Goal: Information Seeking & Learning: Learn about a topic

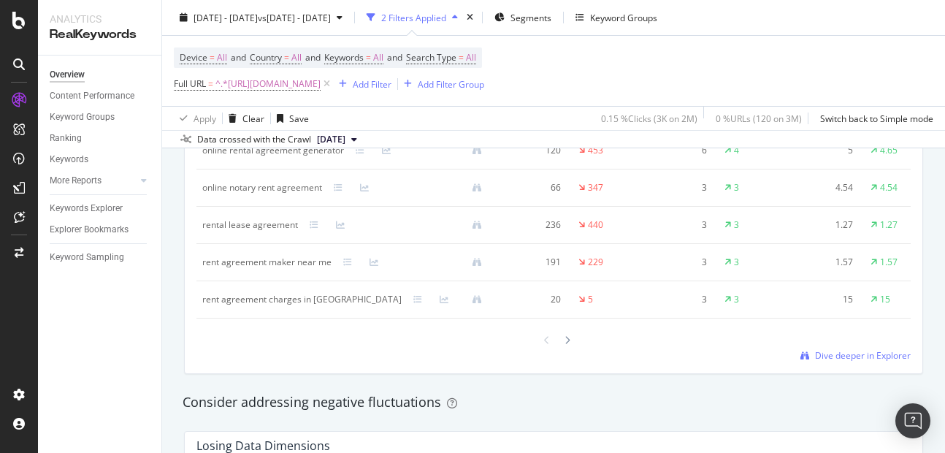
scroll to position [1457, 0]
click at [826, 359] on span "Dive deeper in Explorer" at bounding box center [863, 353] width 96 height 12
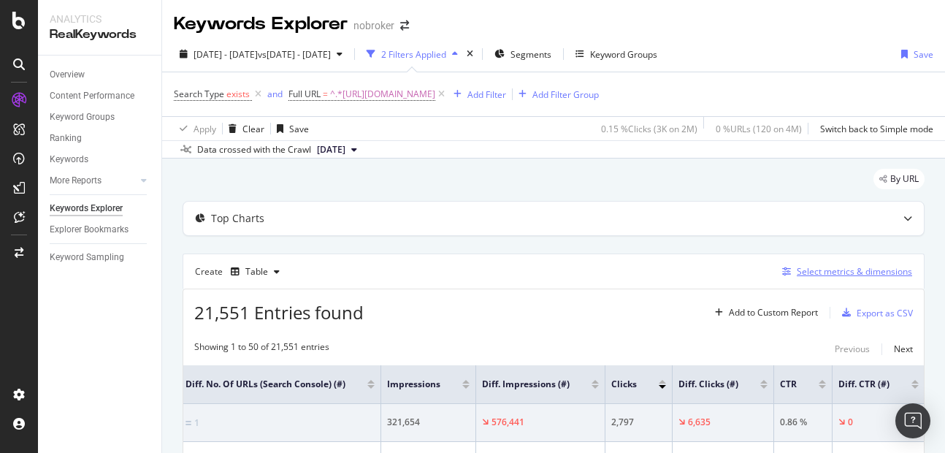
click at [821, 275] on div "Select metrics & dimensions" at bounding box center [854, 271] width 115 height 12
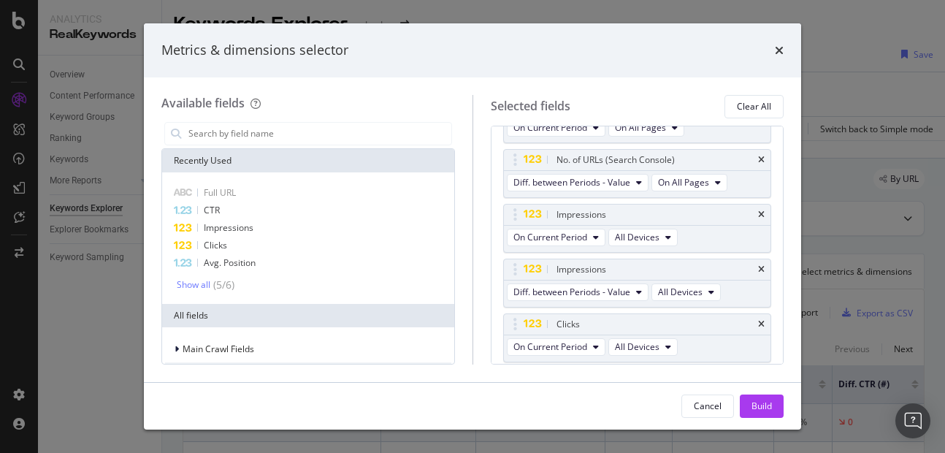
scroll to position [149, 0]
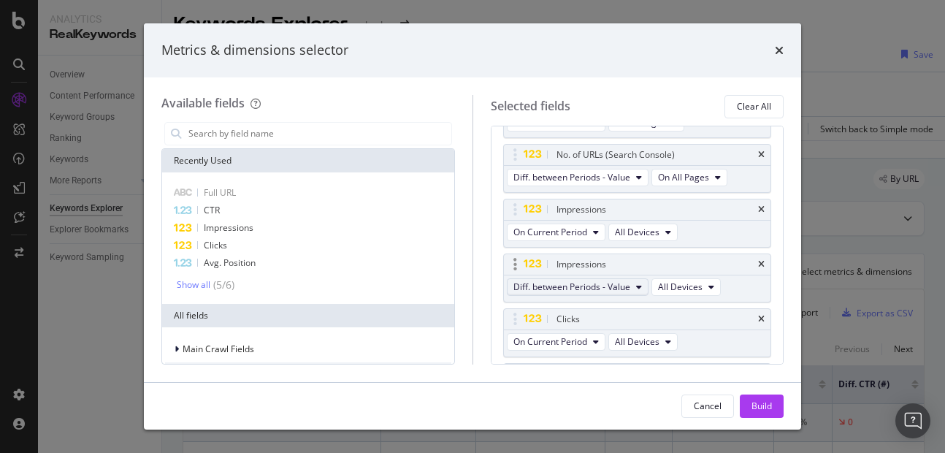
click at [610, 287] on span "Diff. between Periods - Value" at bounding box center [571, 286] width 117 height 12
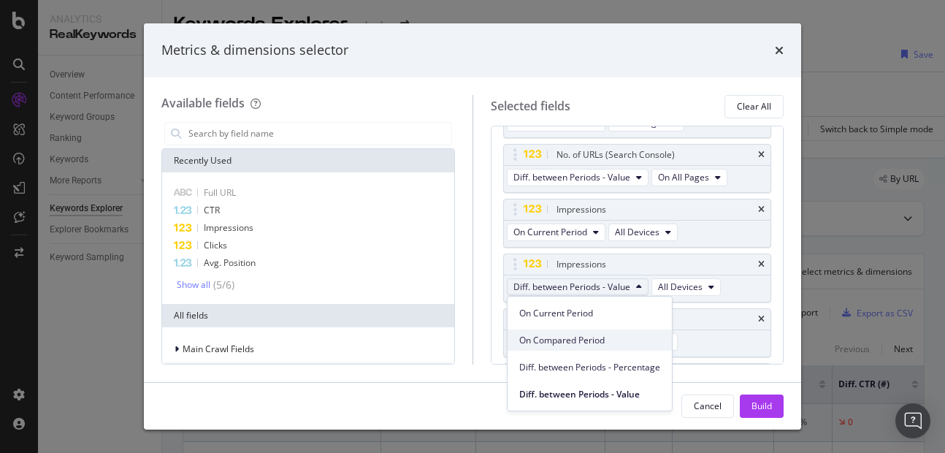
click at [575, 339] on span "On Compared Period" at bounding box center [589, 340] width 141 height 13
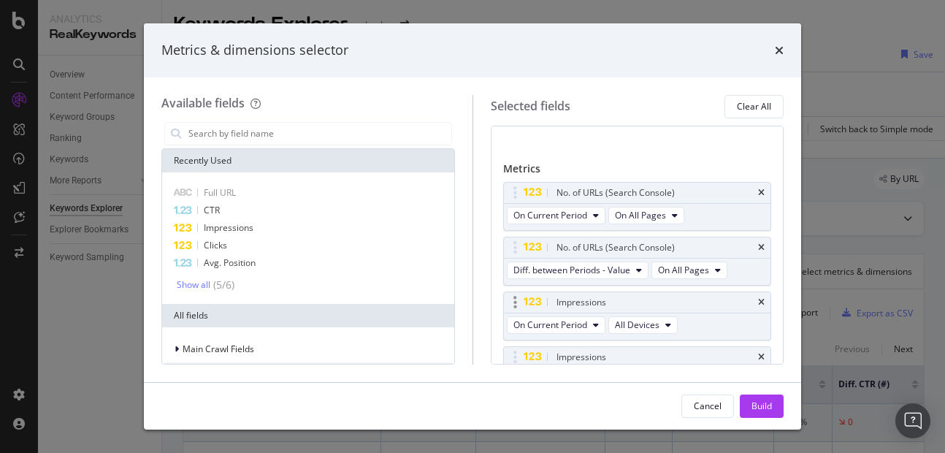
scroll to position [49, 0]
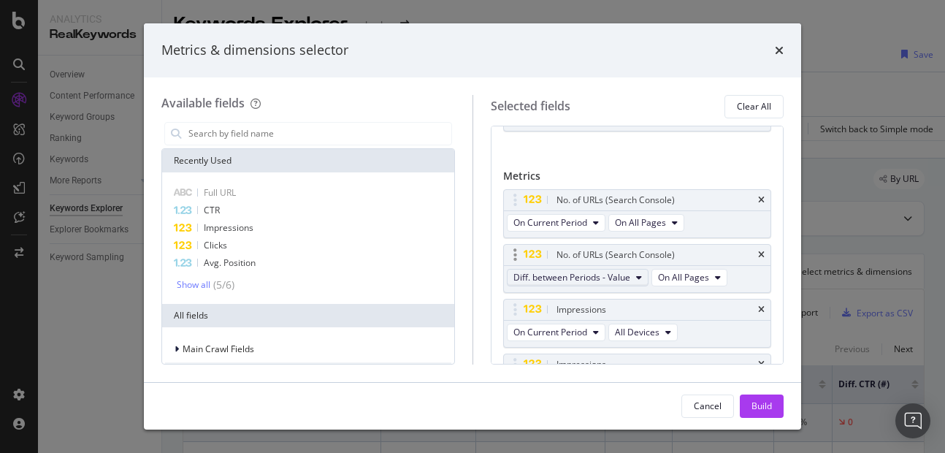
click at [567, 279] on span "Diff. between Periods - Value" at bounding box center [571, 277] width 117 height 12
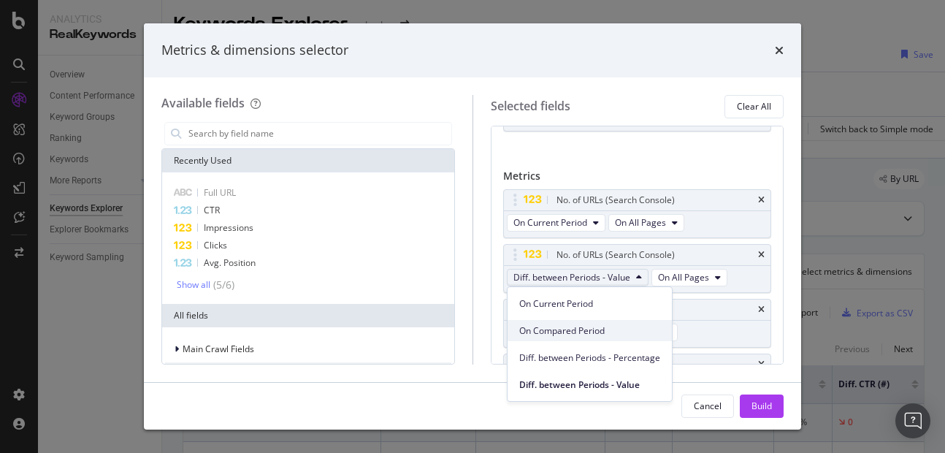
click at [561, 326] on span "On Compared Period" at bounding box center [589, 330] width 141 height 13
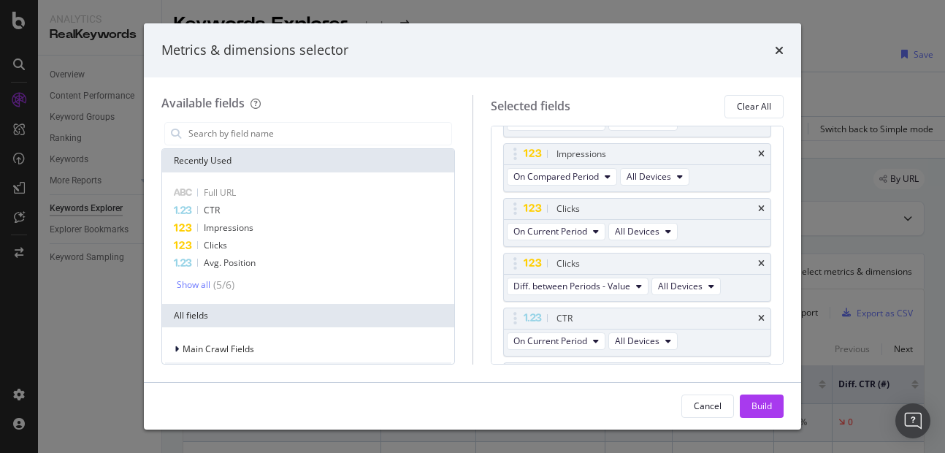
scroll to position [269, 0]
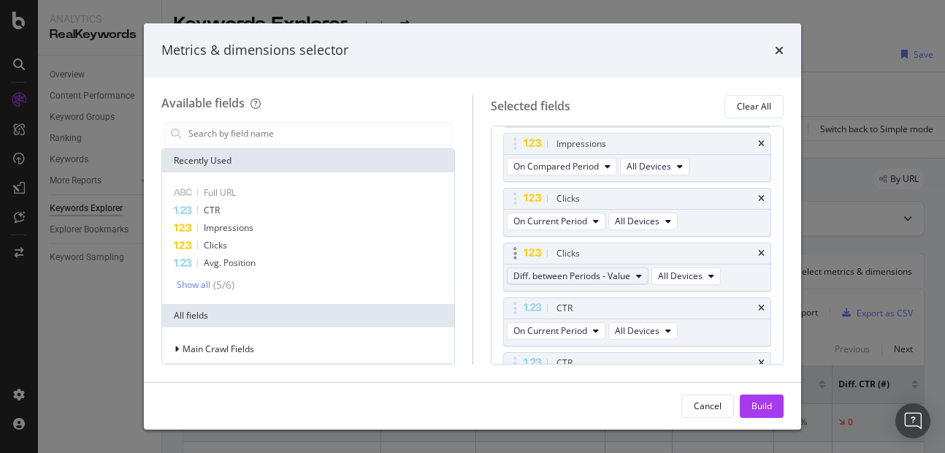
click at [552, 271] on span "Diff. between Periods - Value" at bounding box center [571, 275] width 117 height 12
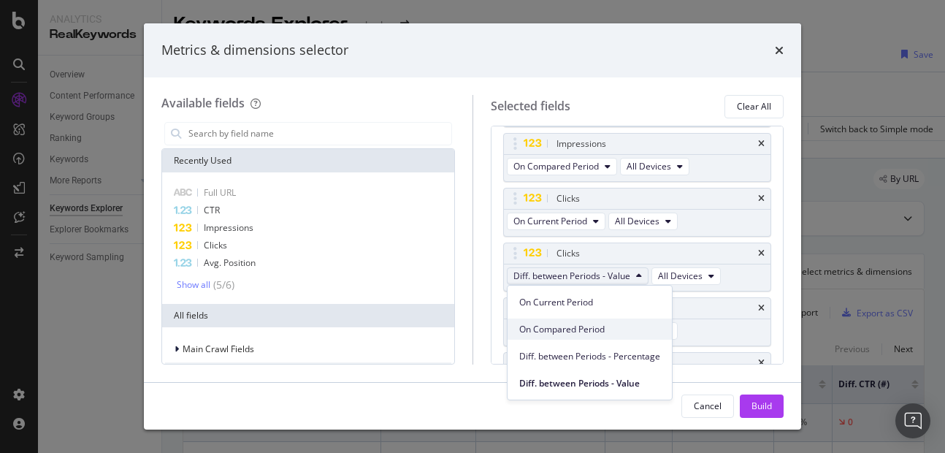
click at [553, 318] on div "On Compared Period" at bounding box center [589, 328] width 164 height 21
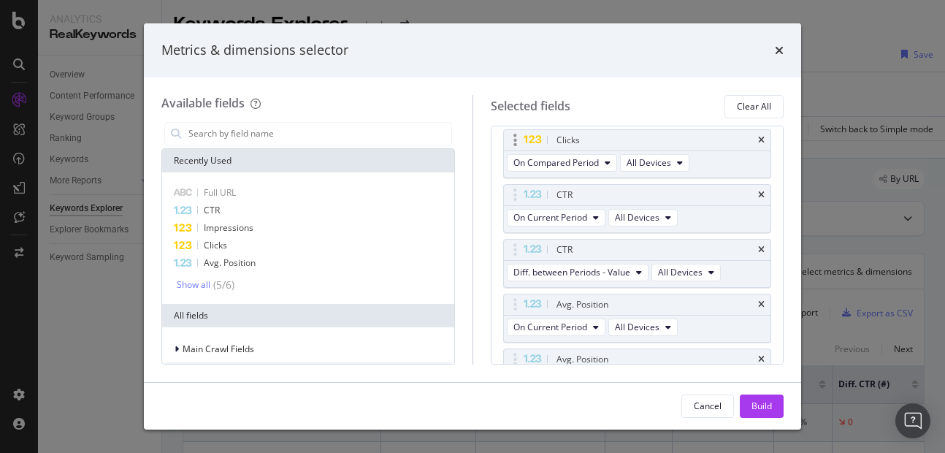
scroll to position [393, 0]
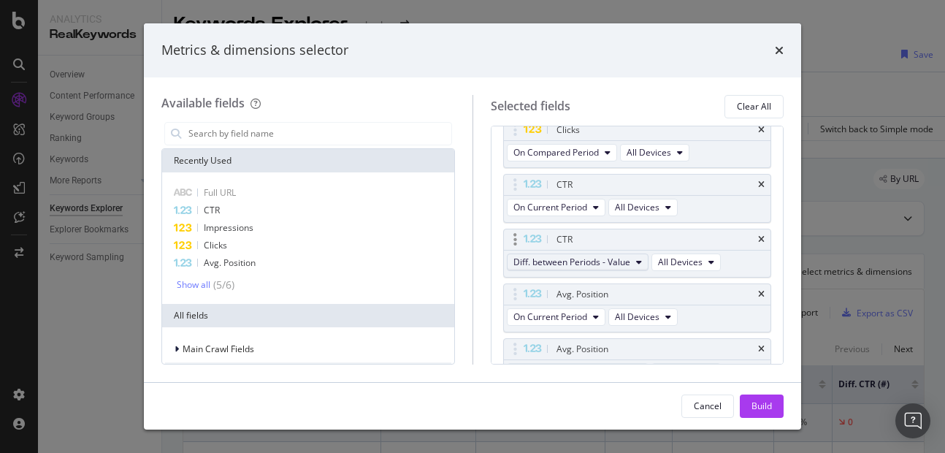
click at [561, 262] on span "Diff. between Periods - Value" at bounding box center [571, 262] width 117 height 12
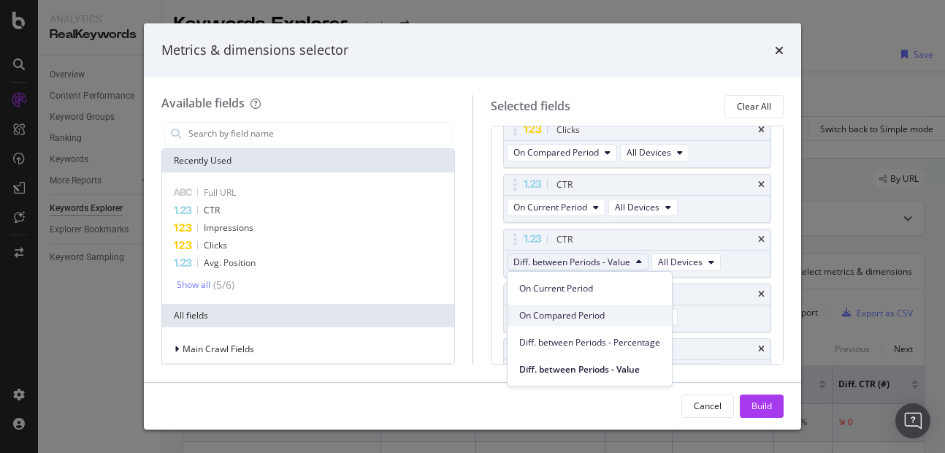
click at [556, 320] on span "On Compared Period" at bounding box center [589, 315] width 141 height 13
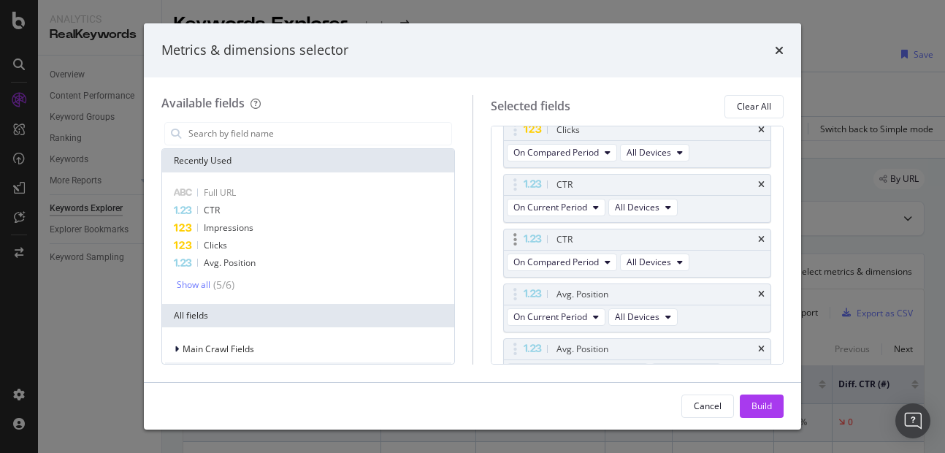
scroll to position [465, 0]
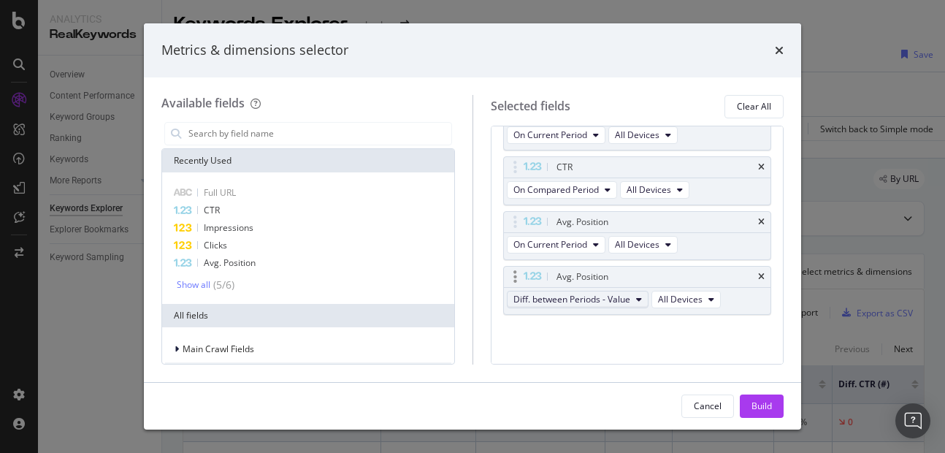
click at [566, 301] on span "Diff. between Periods - Value" at bounding box center [571, 299] width 117 height 12
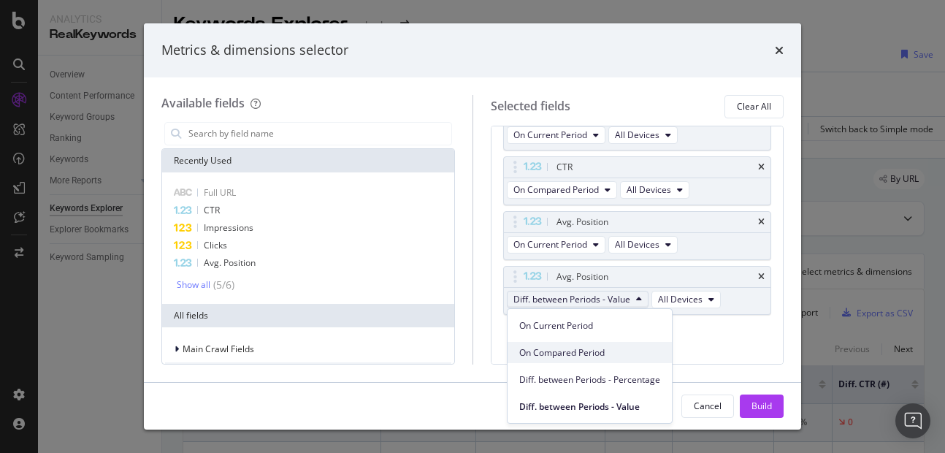
click at [562, 359] on span "On Compared Period" at bounding box center [589, 352] width 141 height 13
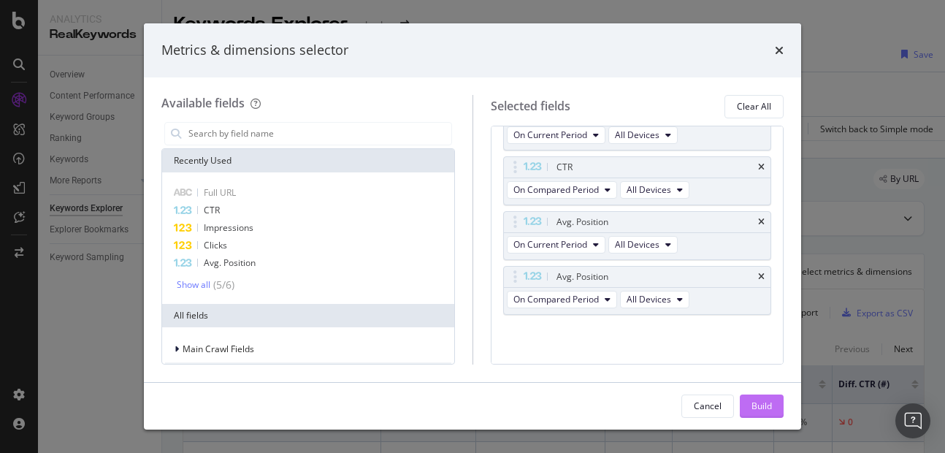
click at [754, 412] on div "Build" at bounding box center [761, 405] width 20 height 12
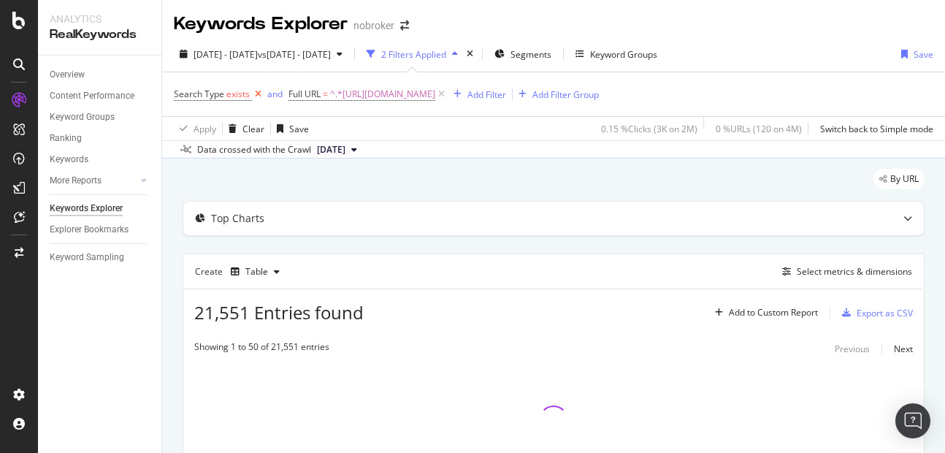
click at [255, 97] on icon at bounding box center [258, 94] width 12 height 15
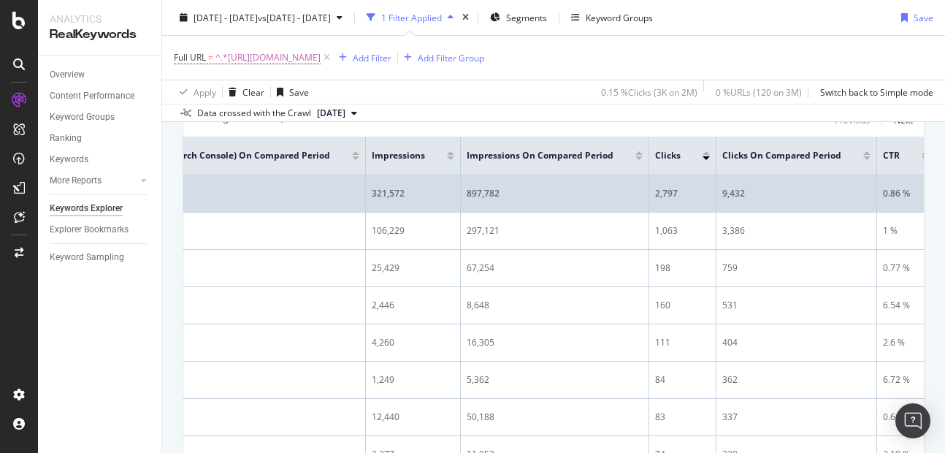
scroll to position [0, 315]
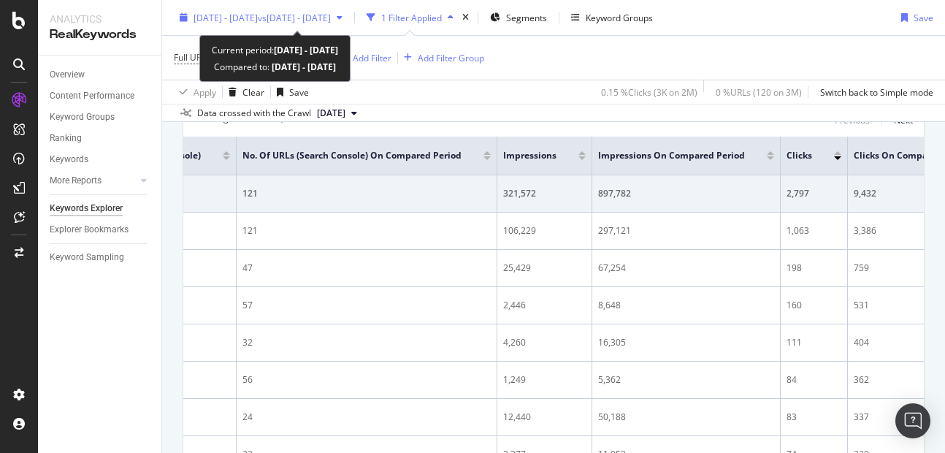
click at [294, 14] on span "vs 2025 Jun. 1st - Jun. 30th" at bounding box center [294, 17] width 73 height 12
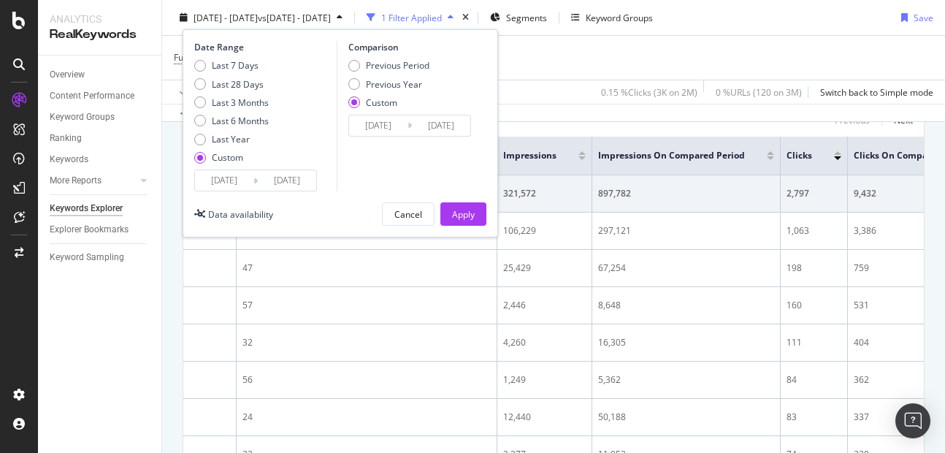
click at [391, 127] on input "2025/06/01" at bounding box center [378, 125] width 58 height 20
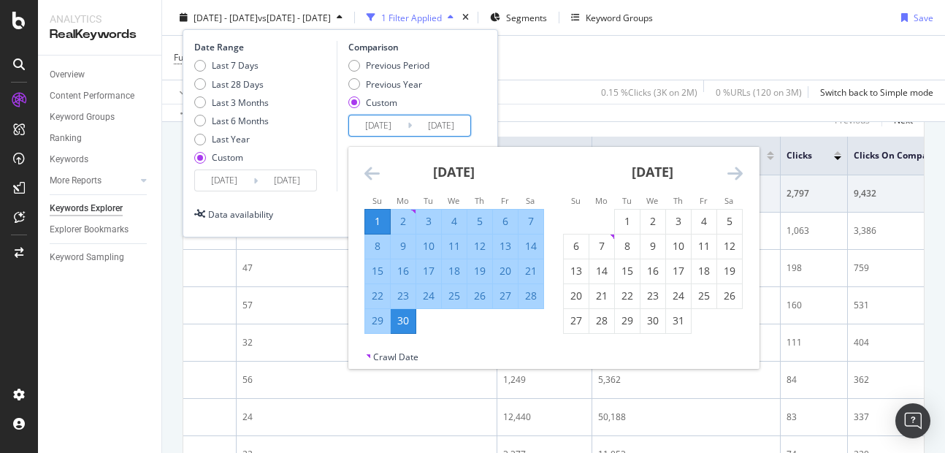
click at [383, 229] on div "1" at bounding box center [377, 221] width 25 height 24
click at [628, 223] on div "1" at bounding box center [627, 221] width 25 height 15
type input "2025/07/01"
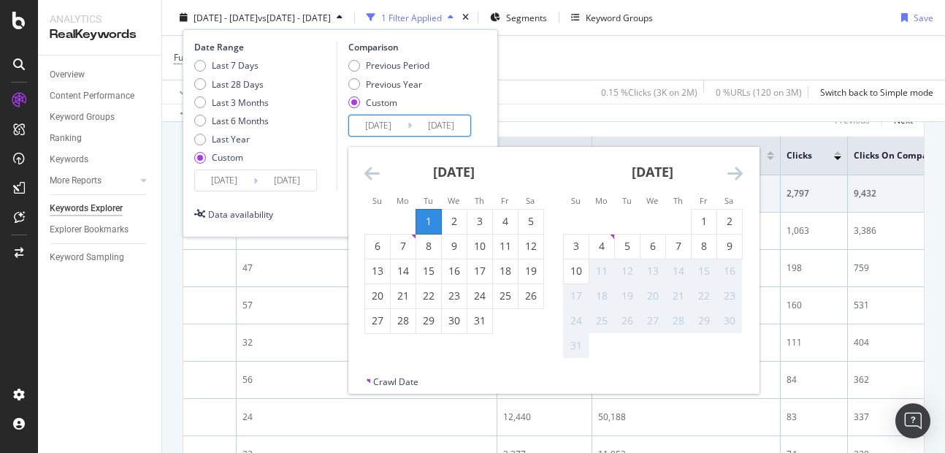
click at [380, 133] on input "2025/06/01" at bounding box center [378, 125] width 58 height 20
drag, startPoint x: 421, startPoint y: 223, endPoint x: 480, endPoint y: 241, distance: 61.7
click at [480, 241] on tbody "1 2 3 4 5 6 7 8 9 10 11 12 13 14 15 16 17 18 19 20 21 22 23 24 25 26 27 28 29 3…" at bounding box center [453, 271] width 179 height 124
click at [480, 241] on div "10" at bounding box center [479, 246] width 25 height 15
click at [397, 125] on input "2025/07/10" at bounding box center [378, 125] width 58 height 20
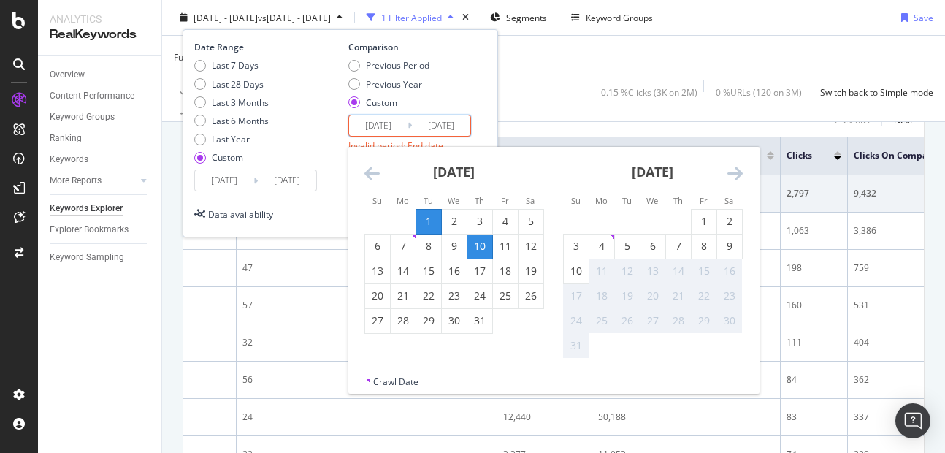
click at [423, 221] on div "1" at bounding box center [428, 221] width 25 height 15
type input "2025/07/01"
click at [483, 247] on div "10" at bounding box center [479, 246] width 25 height 15
type input "2025/07/10"
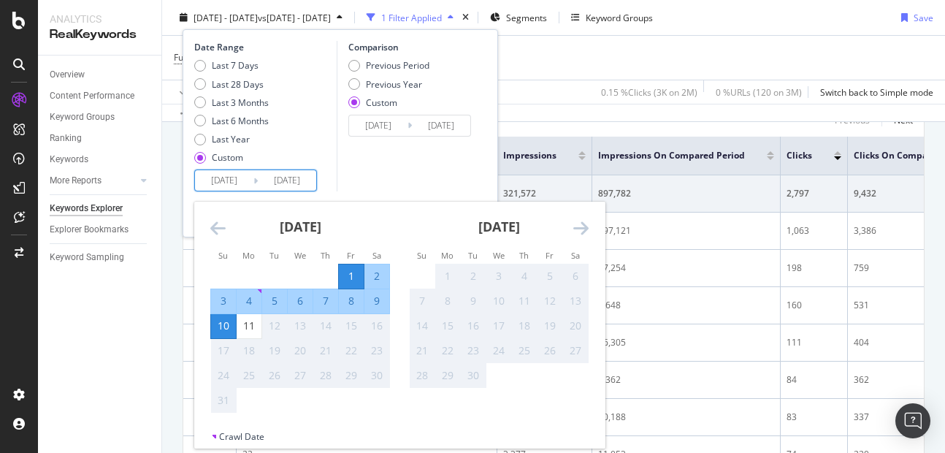
click at [221, 175] on input "2025/08/01" at bounding box center [224, 180] width 58 height 20
click at [359, 180] on div "Comparison Previous Period Previous Year Custom 2025/07/01 Navigate forward to …" at bounding box center [406, 116] width 139 height 150
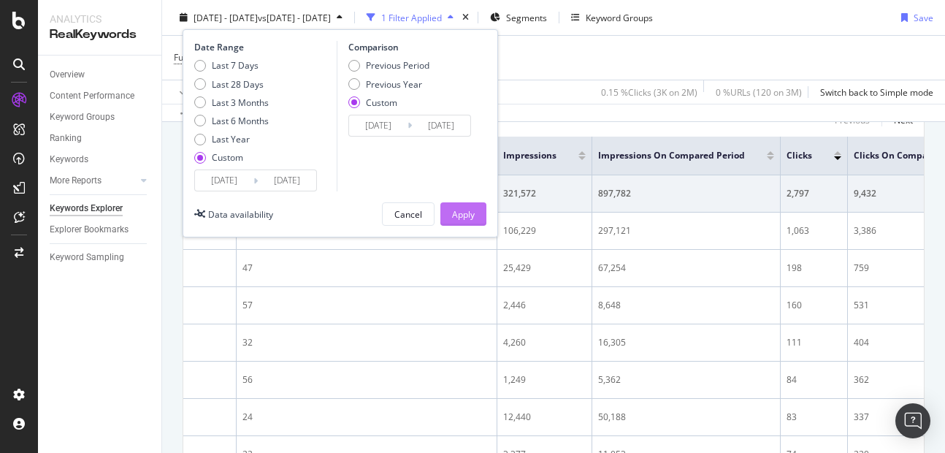
click at [459, 214] on div "Apply" at bounding box center [463, 213] width 23 height 12
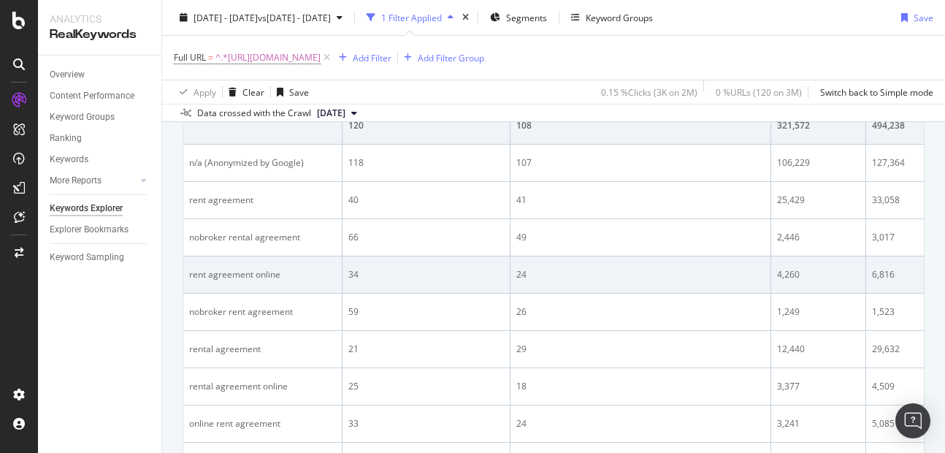
scroll to position [267, 0]
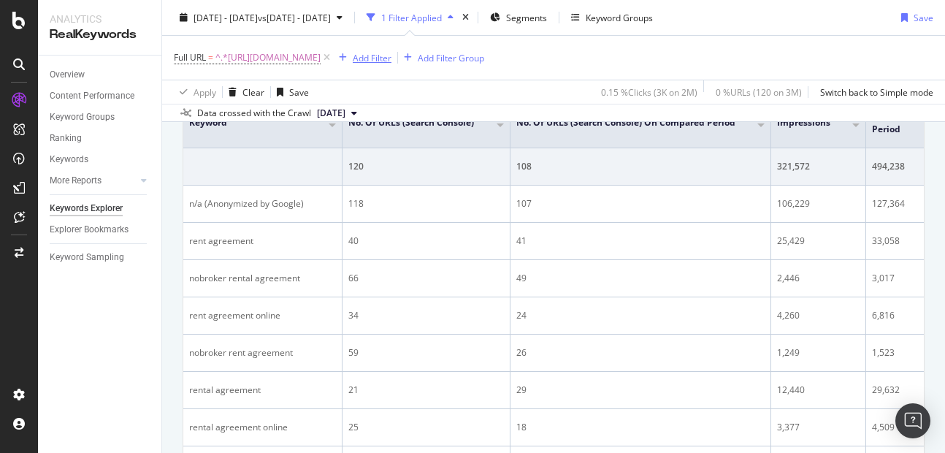
click at [391, 64] on div "Add Filter" at bounding box center [362, 58] width 58 height 16
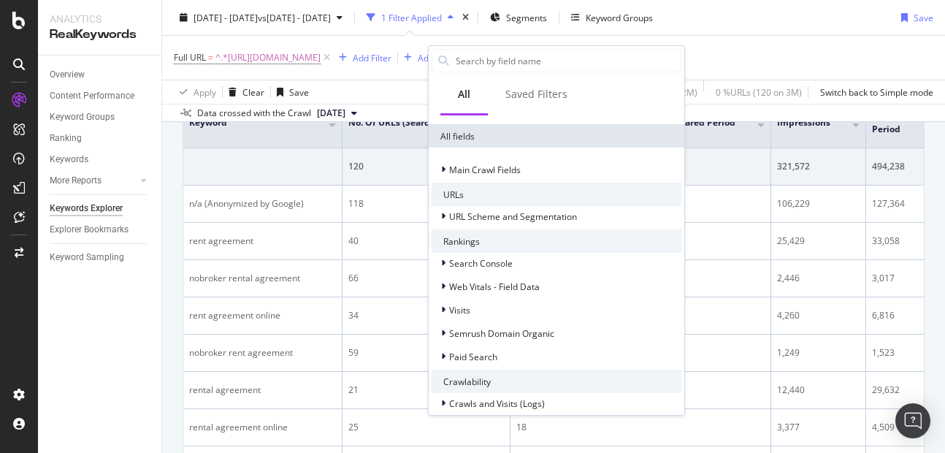
scroll to position [0, 0]
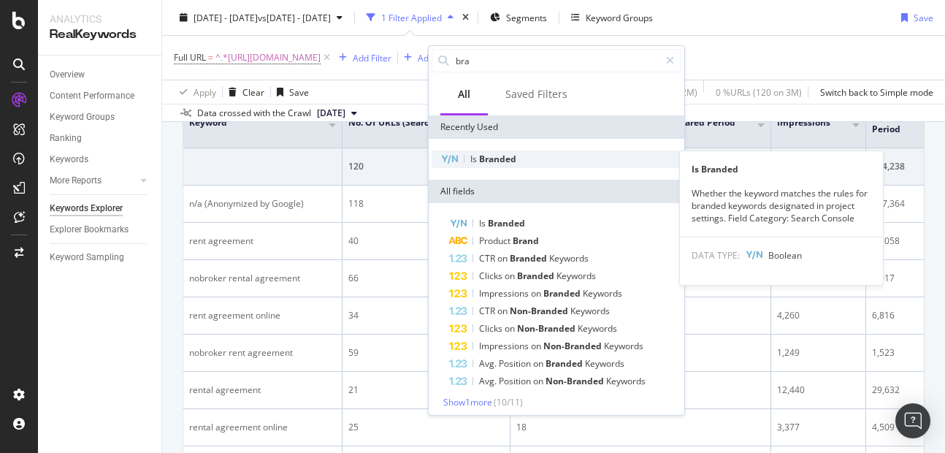
type input "bra"
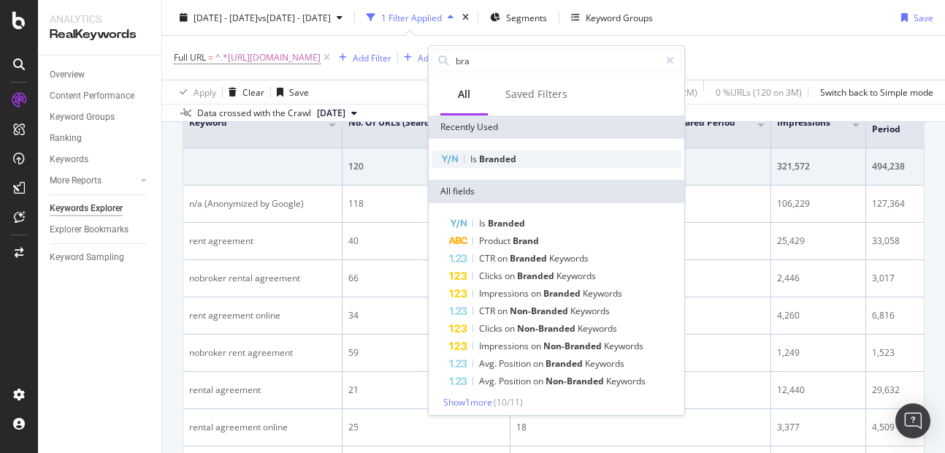
click at [497, 166] on div "Is Branded" at bounding box center [557, 159] width 250 height 18
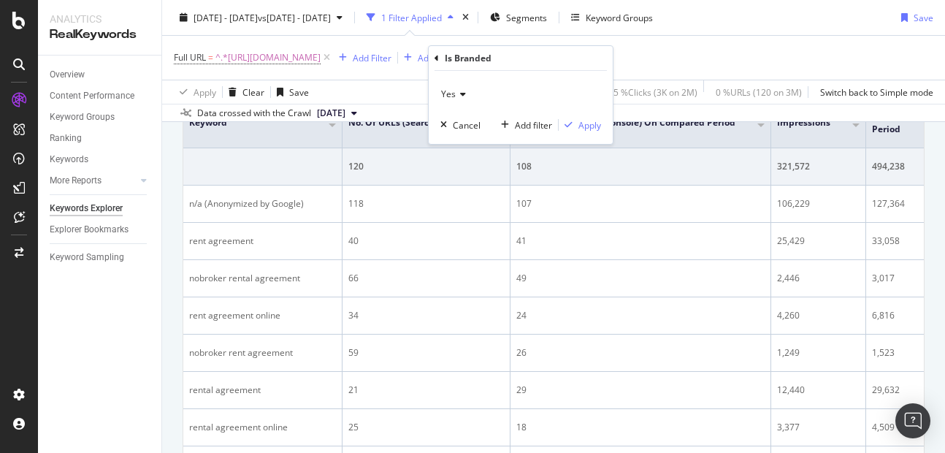
click at [449, 93] on span "Yes" at bounding box center [448, 94] width 15 height 12
click at [462, 140] on div "No" at bounding box center [522, 143] width 156 height 19
click at [604, 129] on div "No Cancel Add filter Apply" at bounding box center [521, 107] width 184 height 73
click at [595, 127] on div "Apply" at bounding box center [589, 125] width 23 height 12
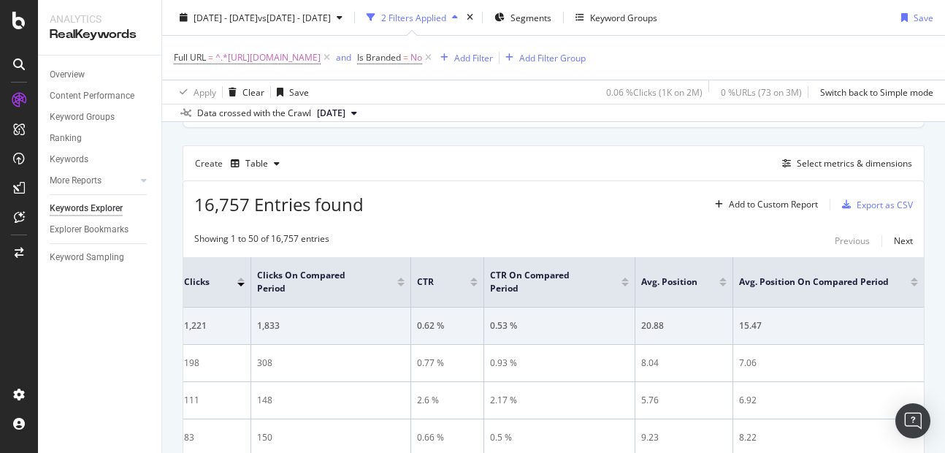
scroll to position [118, 0]
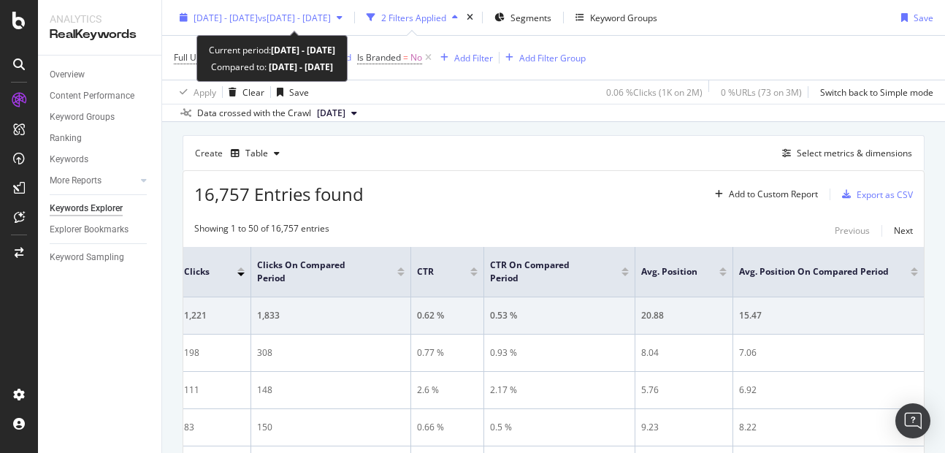
click at [257, 14] on span "[DATE] - [DATE]" at bounding box center [225, 17] width 64 height 12
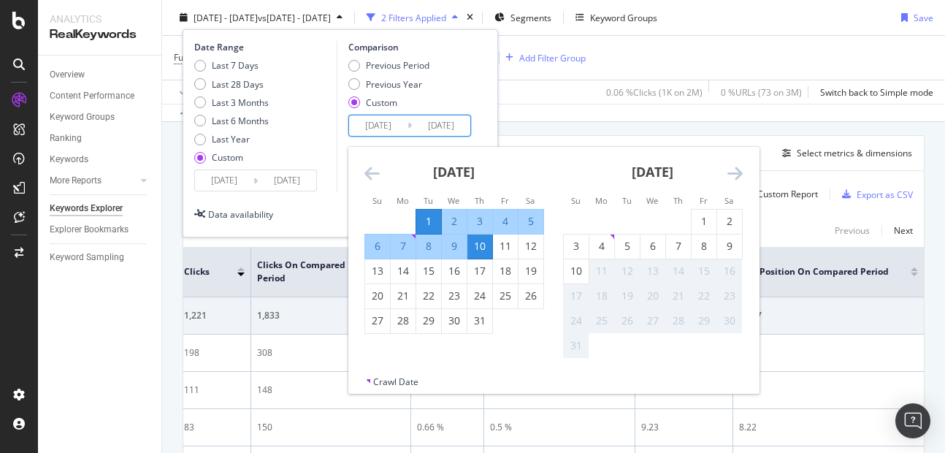
click at [372, 128] on input "2025/07/01" at bounding box center [378, 125] width 58 height 20
click at [342, 157] on div "Comparison Previous Period Previous Year Custom 2025/07/01 Navigate forward to …" at bounding box center [406, 116] width 139 height 150
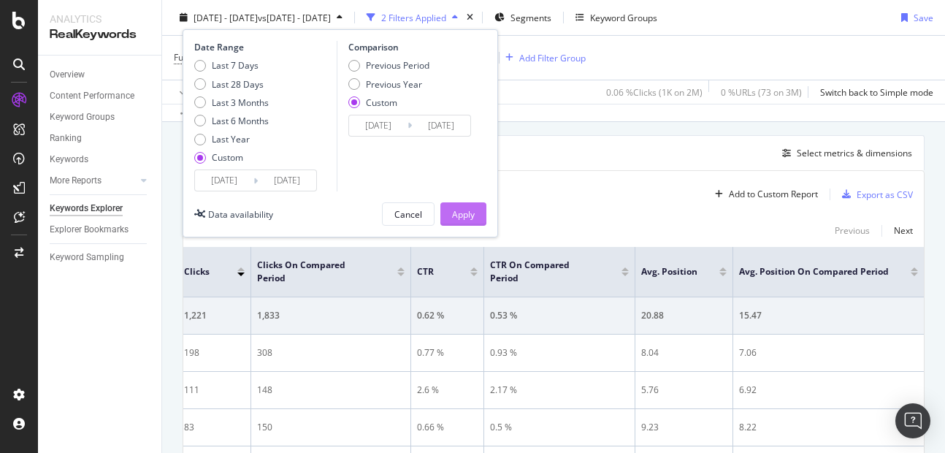
click at [446, 214] on button "Apply" at bounding box center [463, 213] width 46 height 23
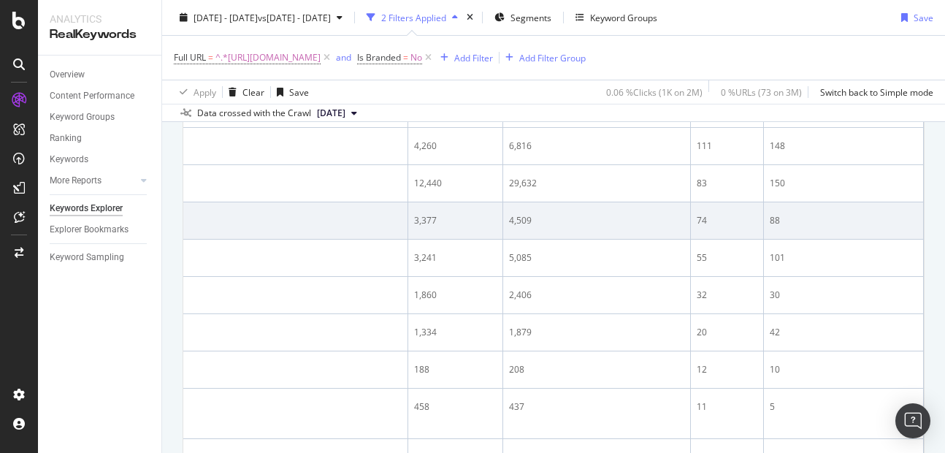
scroll to position [0, 0]
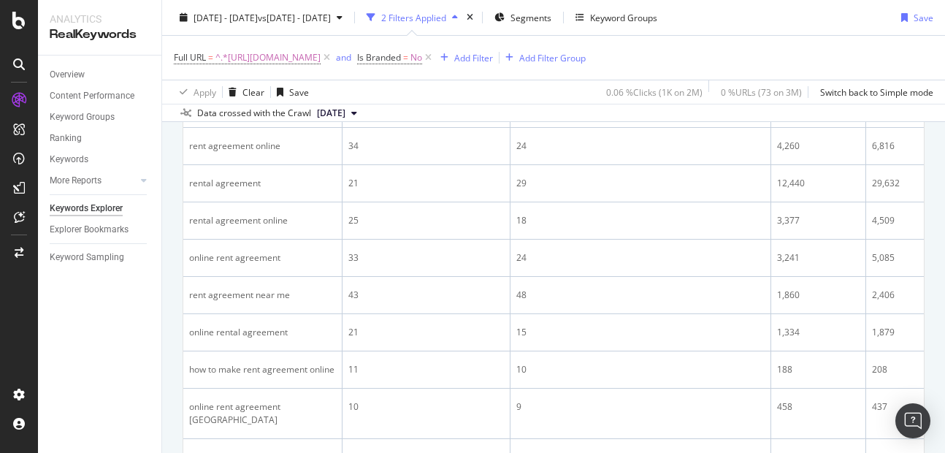
click at [96, 370] on div "Overview Content Performance Keyword Groups Ranking Keywords More Reports Count…" at bounding box center [99, 253] width 123 height 397
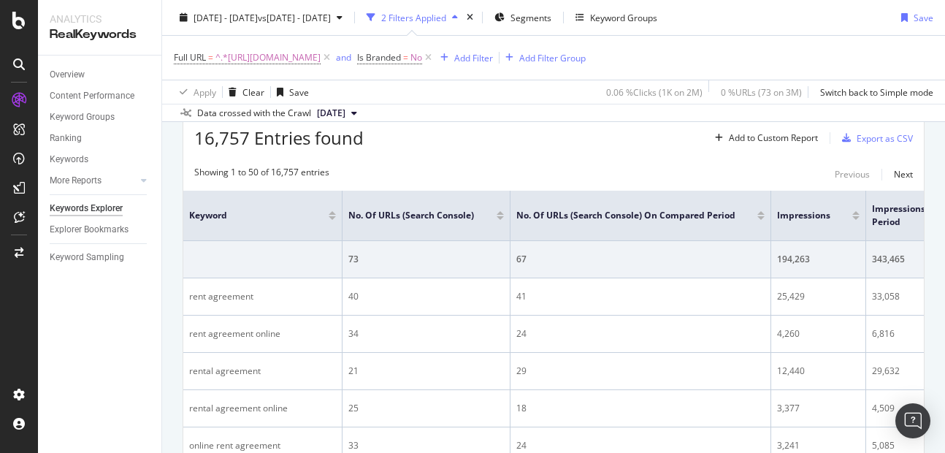
scroll to position [177, 0]
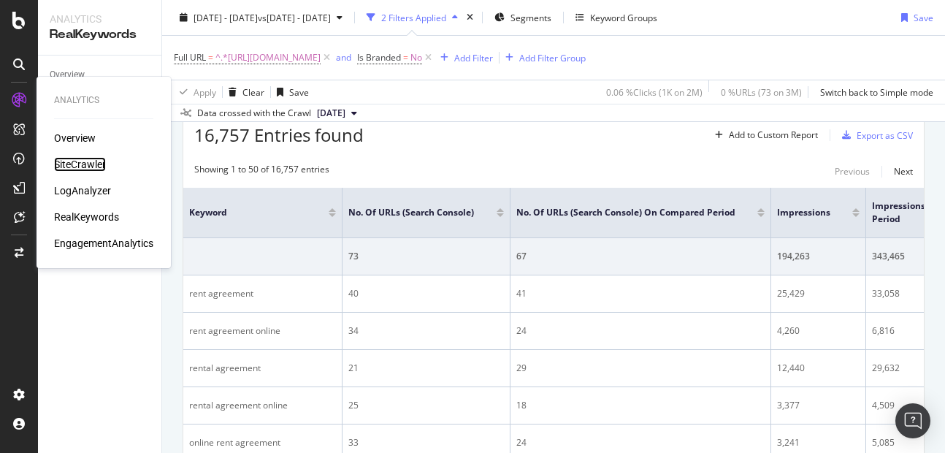
click at [80, 169] on div "SiteCrawler" at bounding box center [80, 164] width 52 height 15
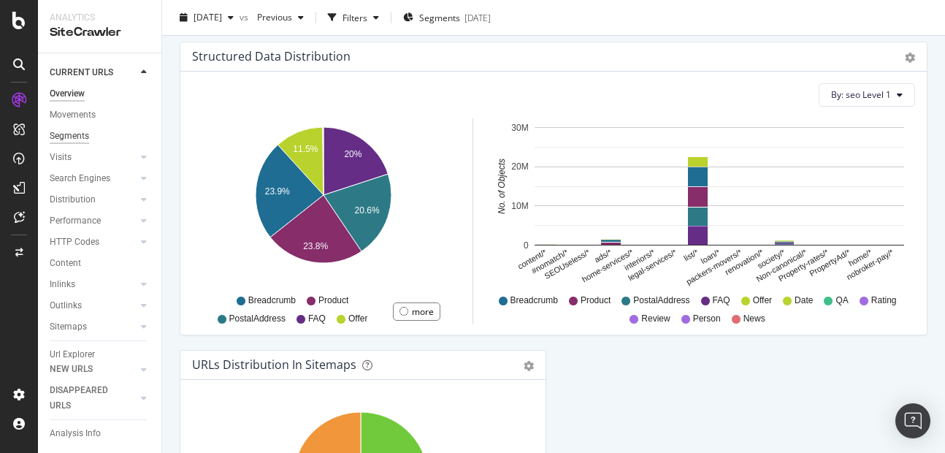
click at [69, 134] on div "Segments" at bounding box center [69, 136] width 39 height 15
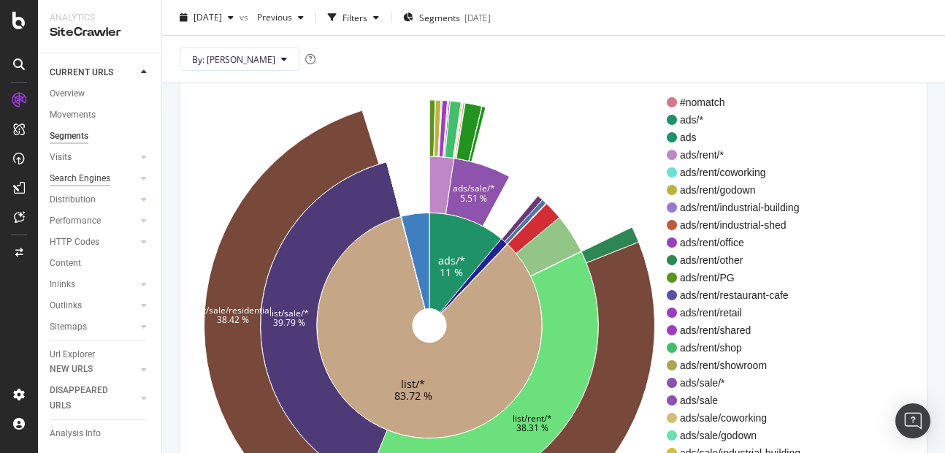
click at [58, 176] on div "Search Engines" at bounding box center [80, 178] width 61 height 15
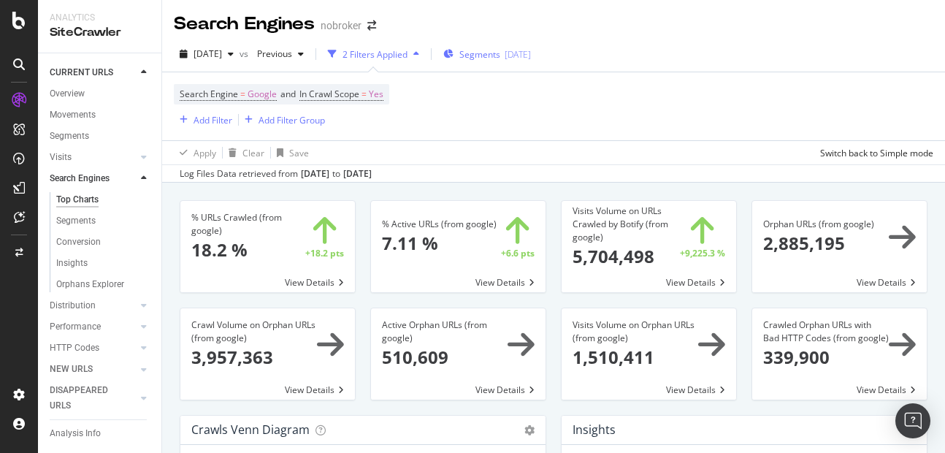
click at [493, 53] on span "Segments" at bounding box center [479, 54] width 41 height 12
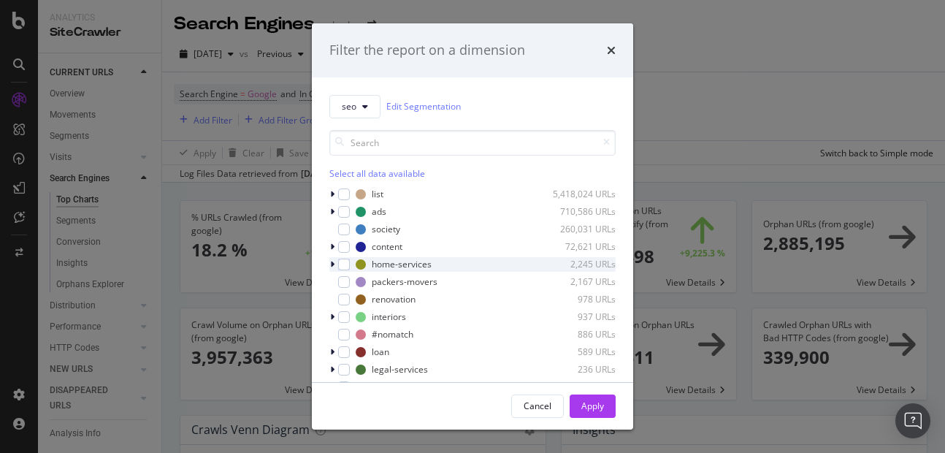
scroll to position [64, 0]
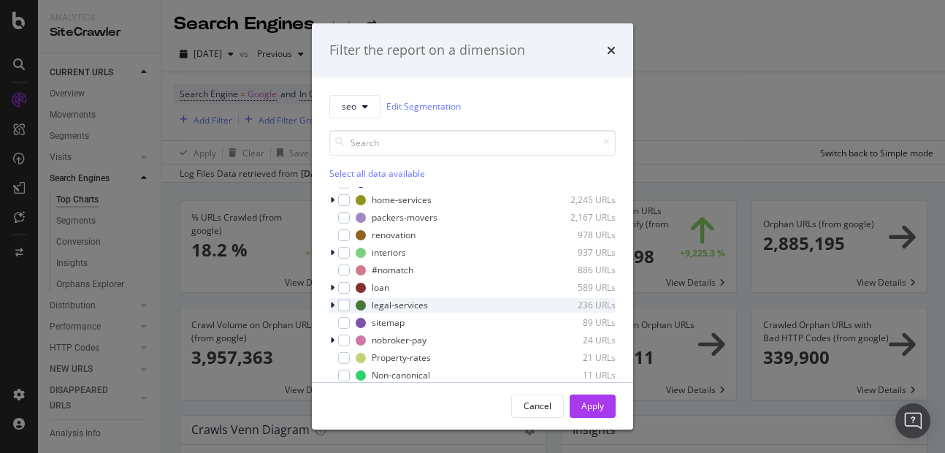
click at [331, 307] on icon "modal" at bounding box center [332, 305] width 4 height 9
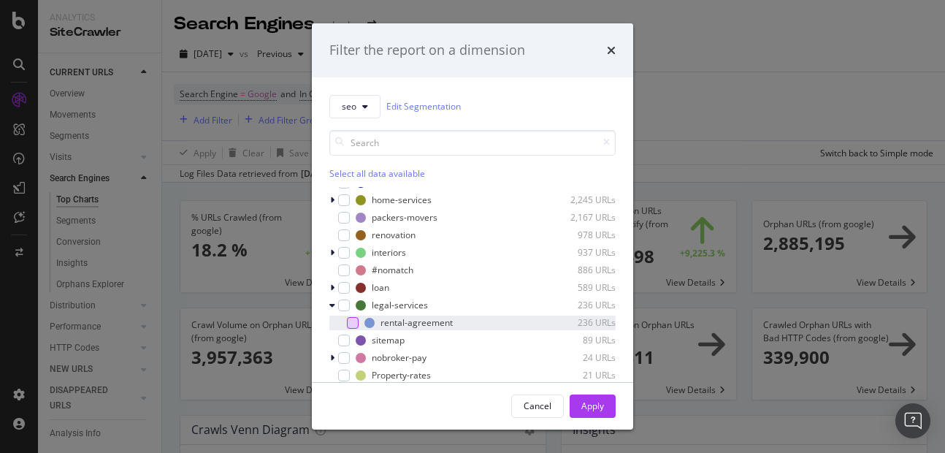
click at [356, 321] on div "modal" at bounding box center [353, 323] width 12 height 12
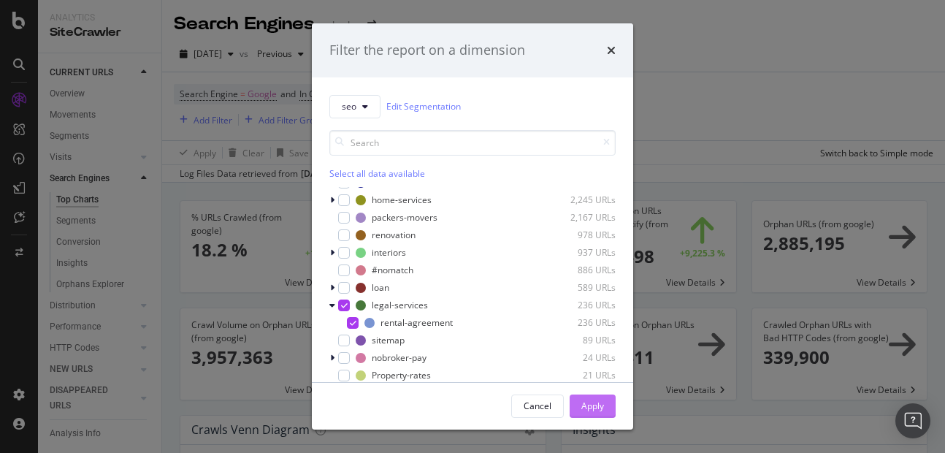
click at [594, 408] on div "Apply" at bounding box center [592, 405] width 23 height 12
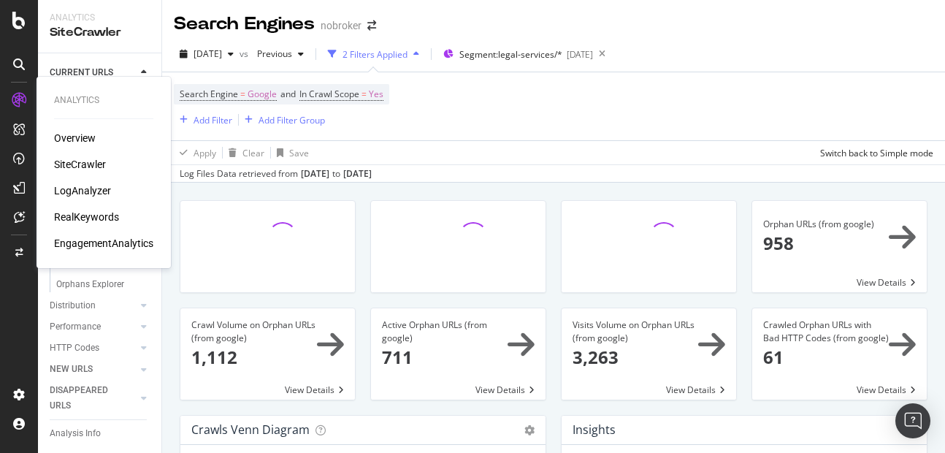
click at [85, 189] on div "LogAnalyzer" at bounding box center [82, 190] width 57 height 15
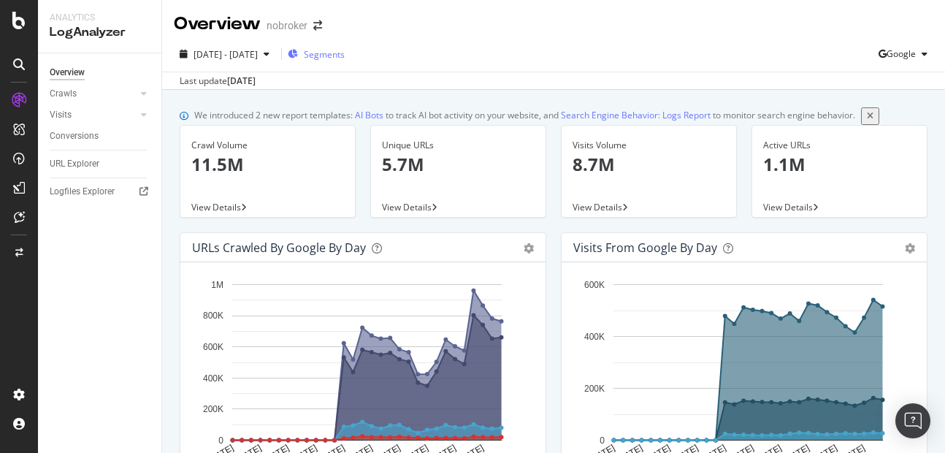
click at [345, 47] on div "Segments" at bounding box center [316, 54] width 57 height 22
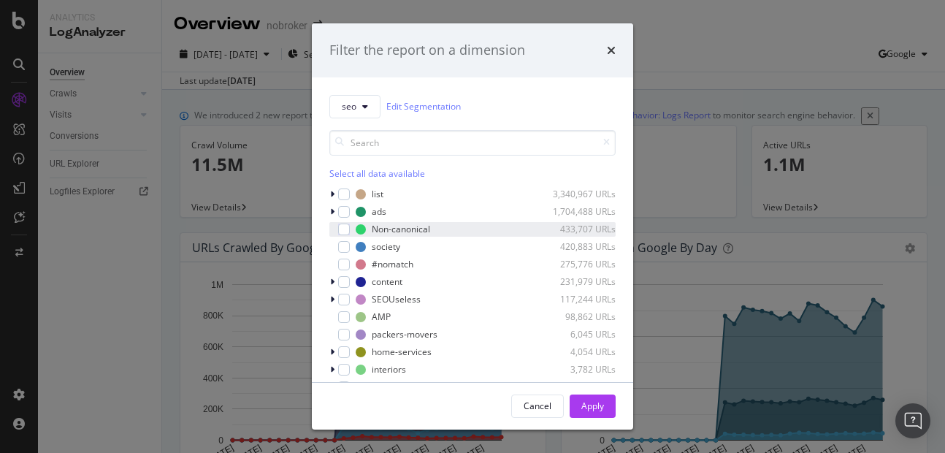
scroll to position [64, 0]
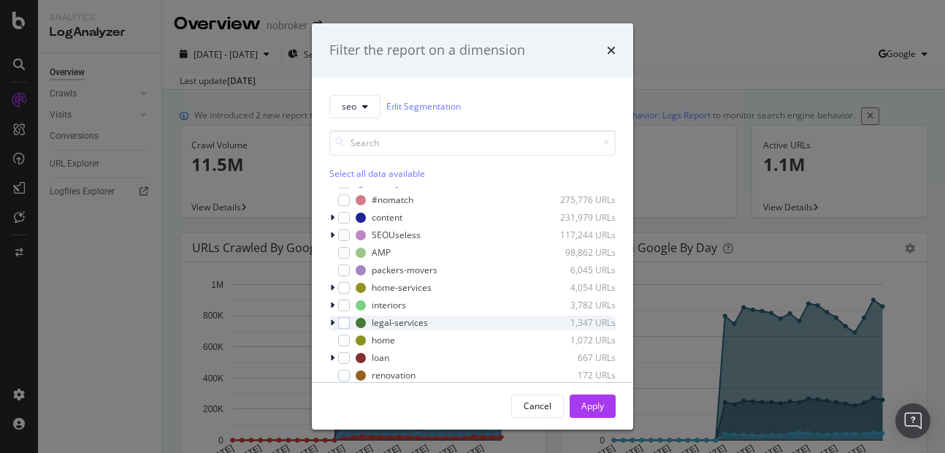
click at [329, 327] on div "modal" at bounding box center [333, 322] width 9 height 15
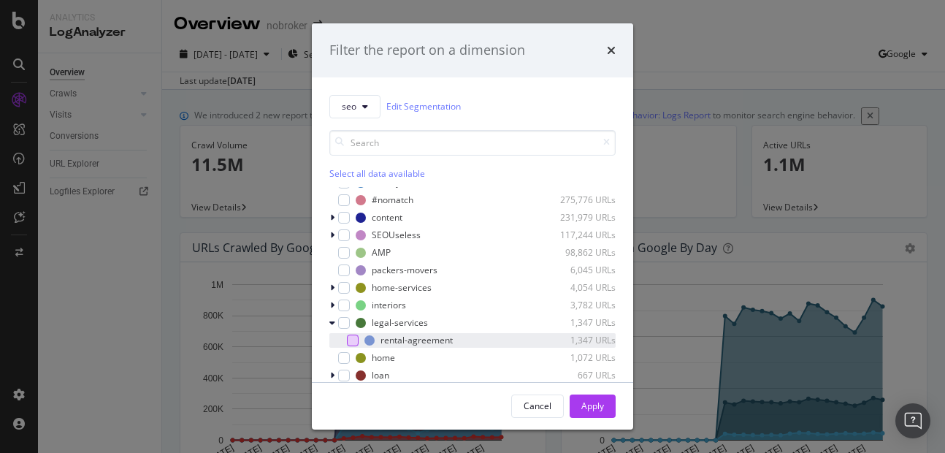
click at [356, 340] on div "modal" at bounding box center [353, 340] width 12 height 12
click at [587, 412] on div "Apply" at bounding box center [592, 405] width 23 height 12
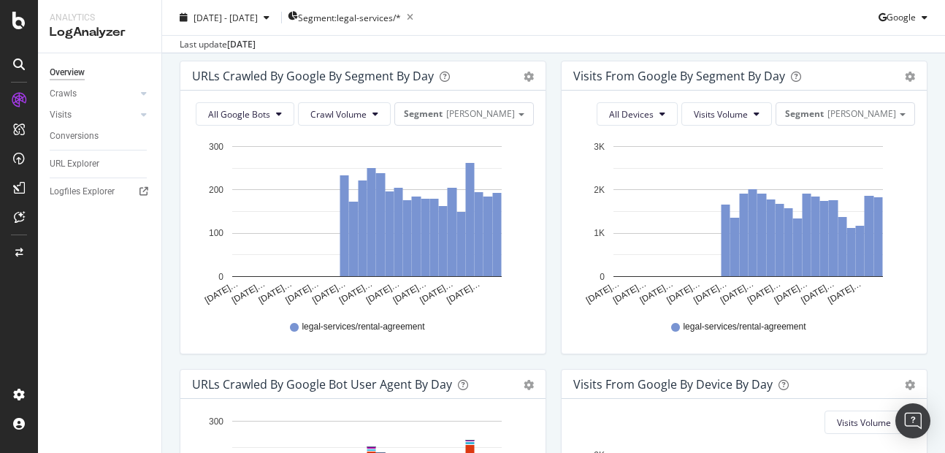
scroll to position [464, 0]
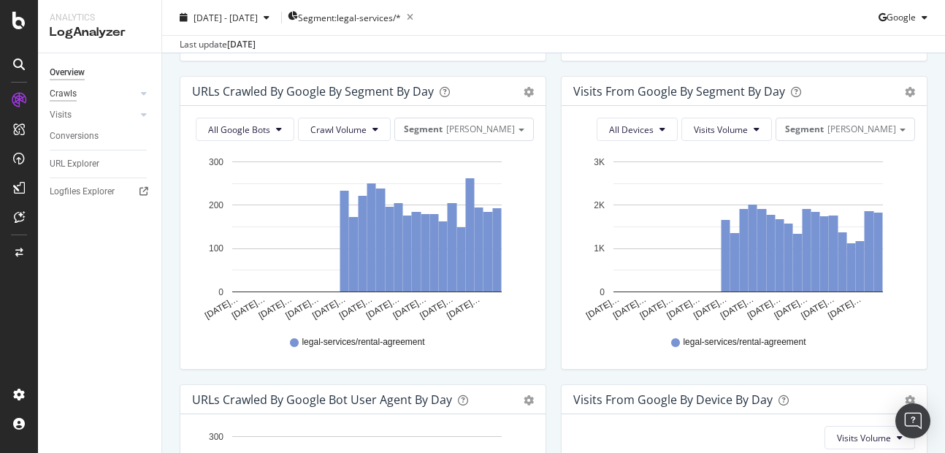
click at [66, 97] on div "Crawls" at bounding box center [63, 93] width 27 height 15
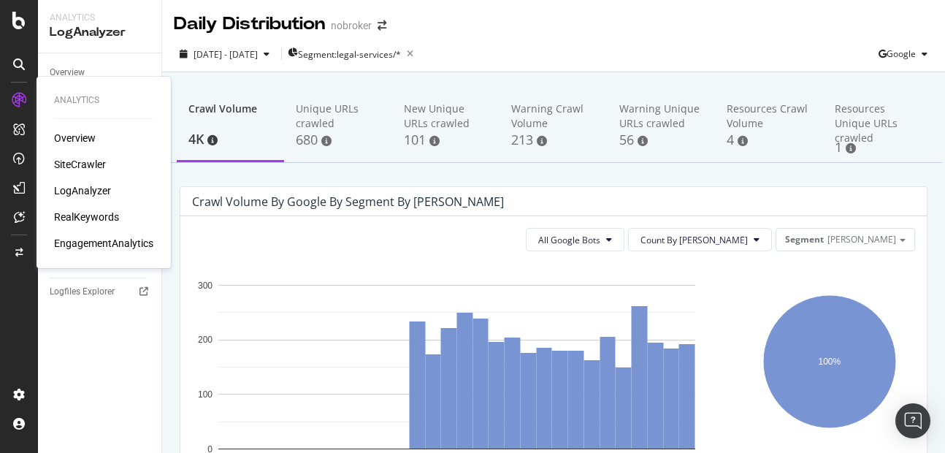
click at [75, 215] on div "RealKeywords" at bounding box center [86, 217] width 65 height 15
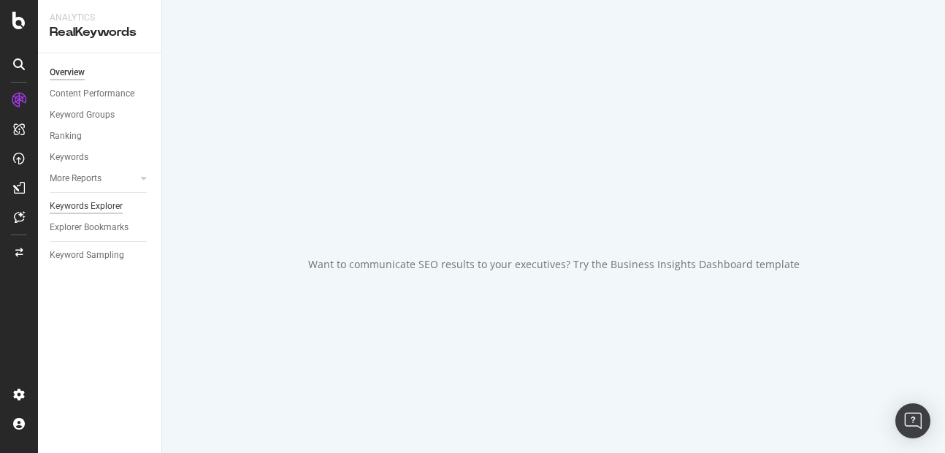
click at [91, 207] on div "Keywords Explorer" at bounding box center [86, 206] width 73 height 15
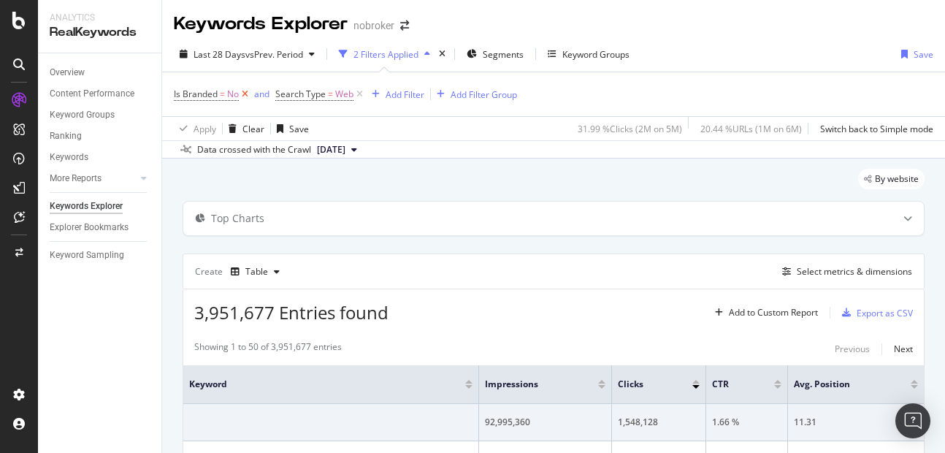
click at [242, 93] on icon at bounding box center [245, 94] width 12 height 15
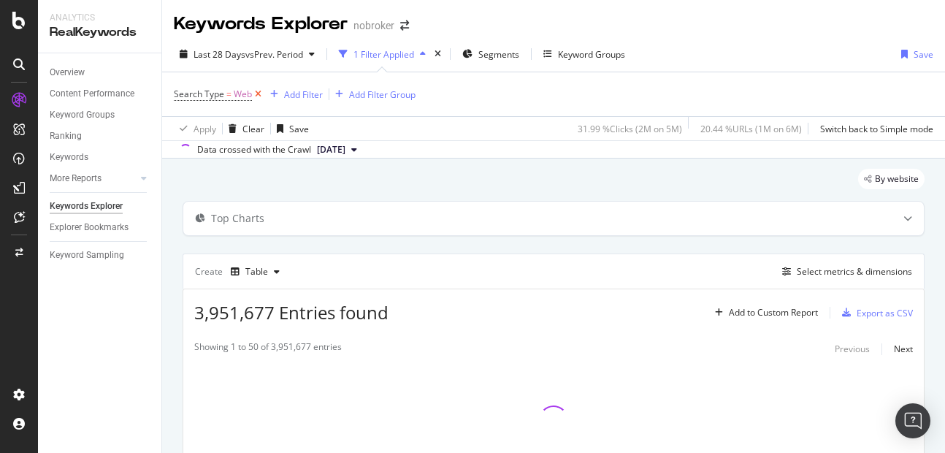
click at [257, 93] on icon at bounding box center [258, 94] width 12 height 15
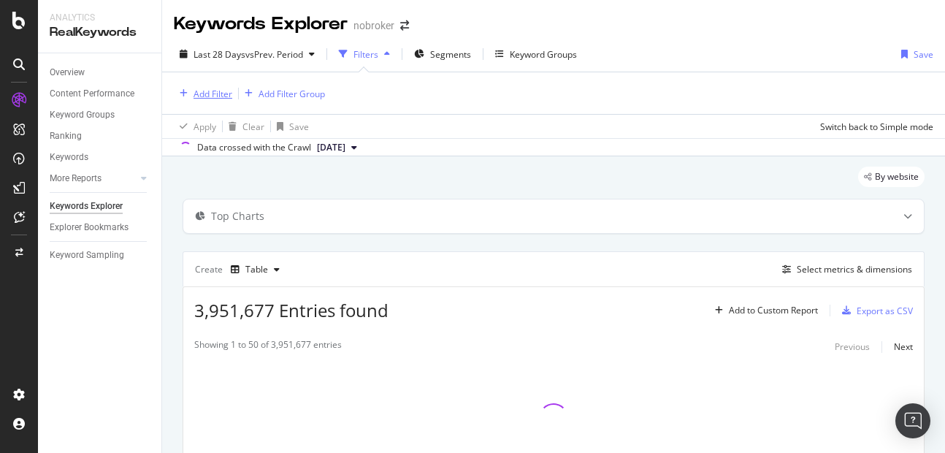
click at [214, 93] on div "Add Filter" at bounding box center [212, 94] width 39 height 12
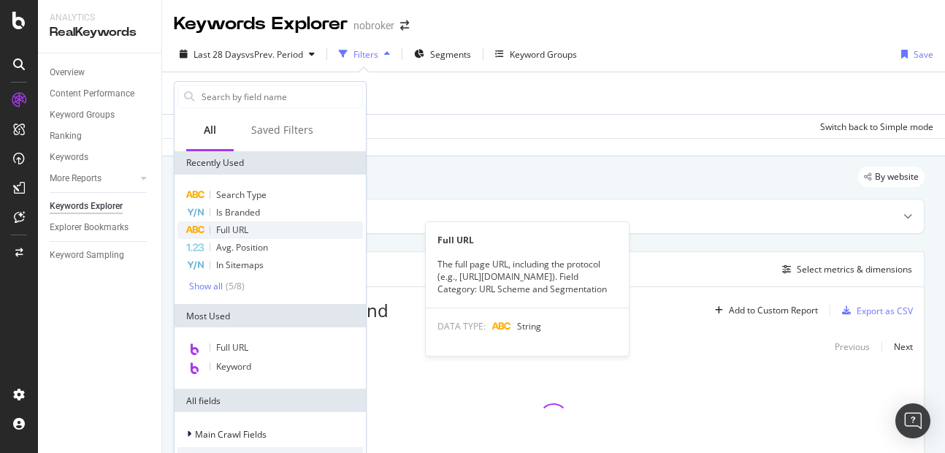
click at [237, 234] on span "Full URL" at bounding box center [232, 229] width 32 height 12
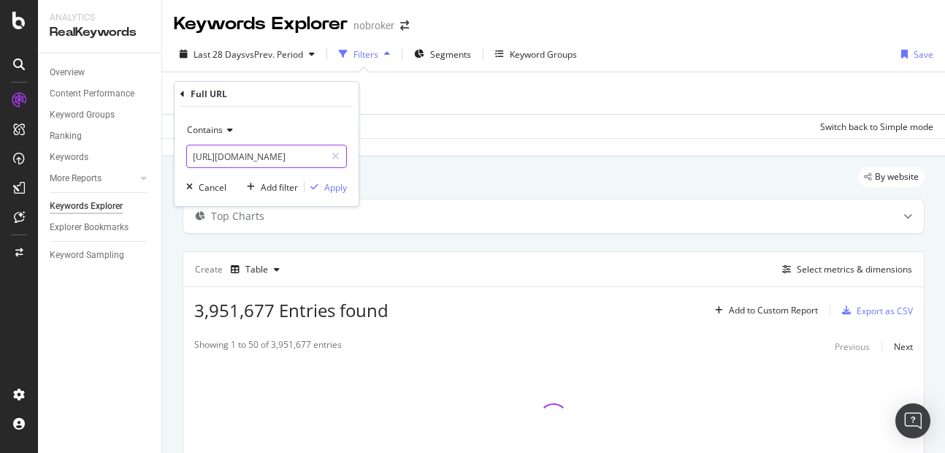
click at [238, 156] on input "https://furniture.nobroker.in/" at bounding box center [256, 156] width 138 height 23
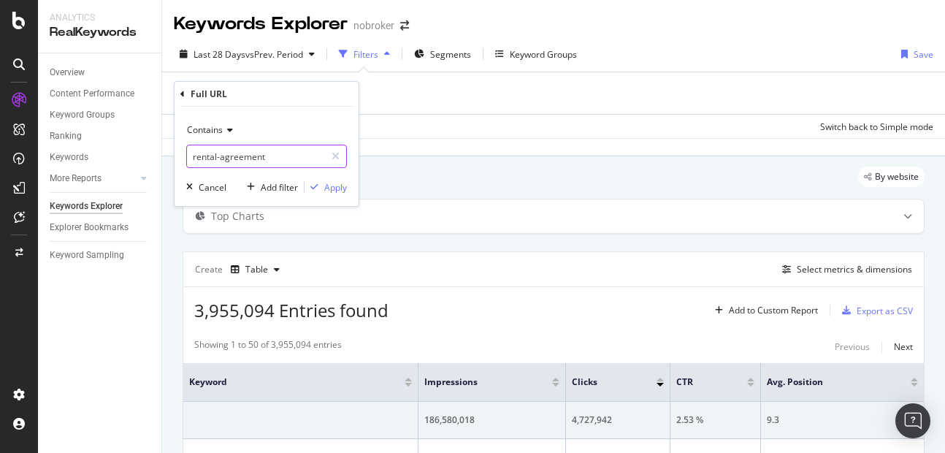
type input "rental-agreement"
click at [347, 186] on div "Contains rental-agreement Cancel Add filter Apply" at bounding box center [267, 156] width 184 height 99
click at [337, 188] on div "Apply" at bounding box center [335, 187] width 23 height 12
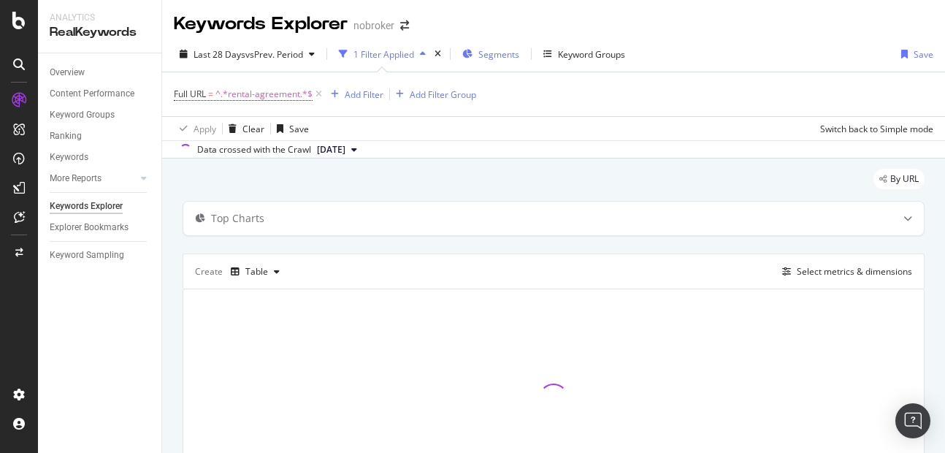
click at [499, 50] on span "Segments" at bounding box center [498, 54] width 41 height 12
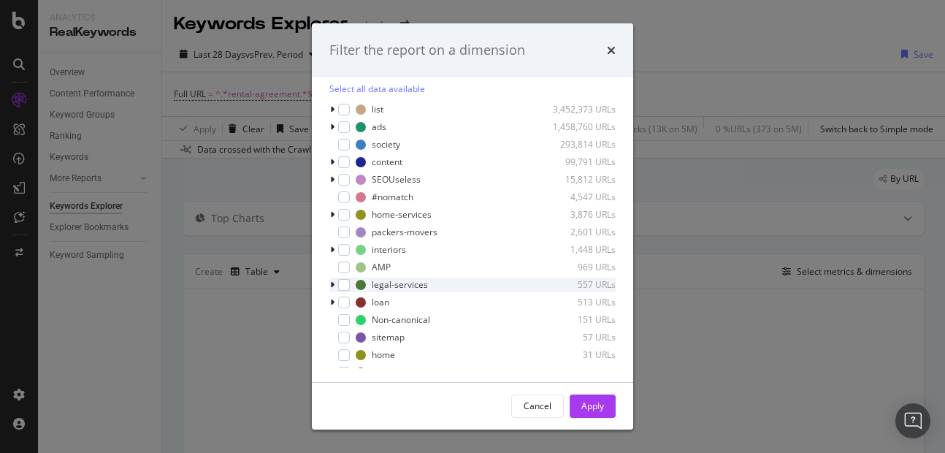
scroll to position [64, 0]
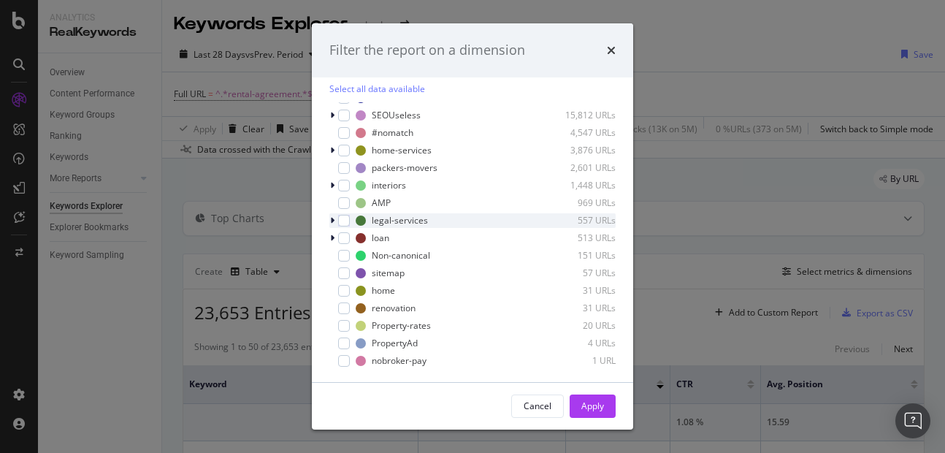
click at [331, 223] on icon "modal" at bounding box center [332, 220] width 4 height 9
click at [331, 223] on icon "modal" at bounding box center [332, 220] width 6 height 9
click at [586, 402] on div "Apply" at bounding box center [592, 405] width 23 height 12
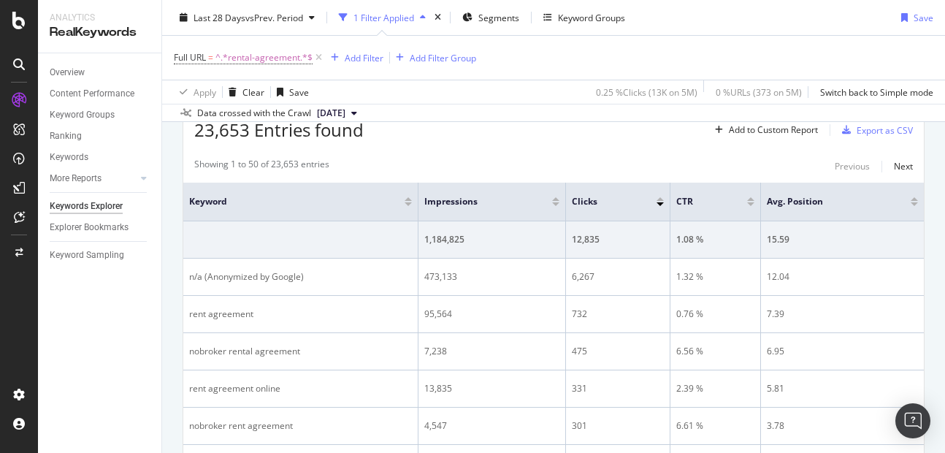
scroll to position [185, 0]
click at [83, 74] on div "Overview" at bounding box center [67, 72] width 35 height 15
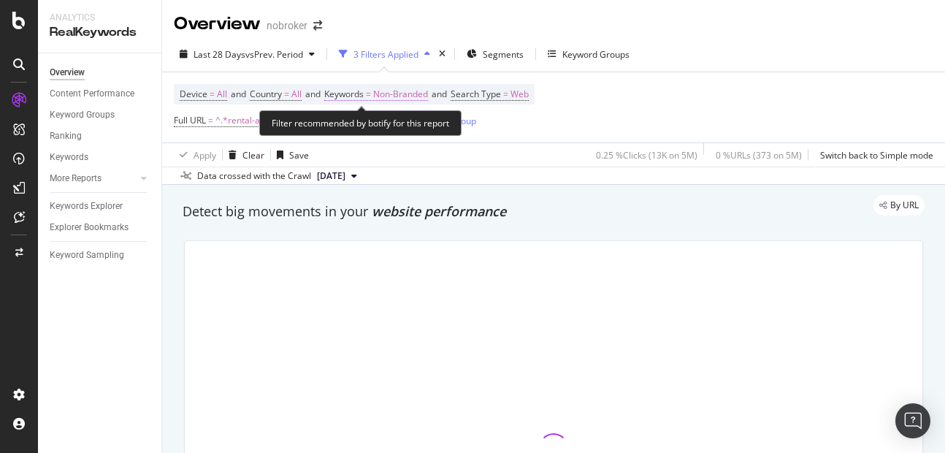
click at [427, 94] on span "Non-Branded" at bounding box center [400, 94] width 55 height 20
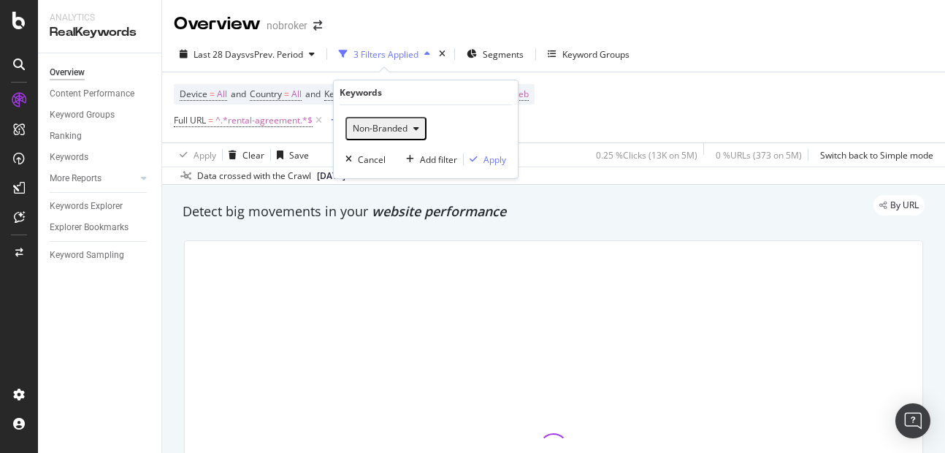
click at [376, 127] on span "Non-Branded" at bounding box center [377, 128] width 61 height 12
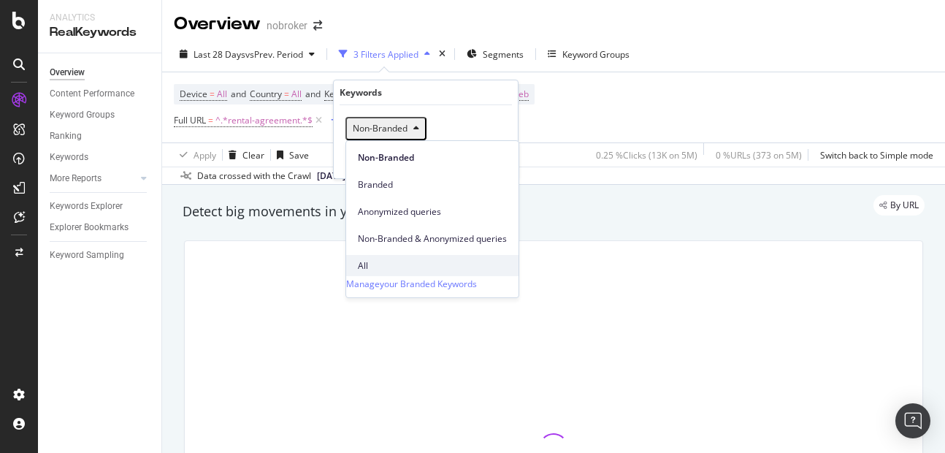
click at [357, 255] on div "All" at bounding box center [432, 265] width 172 height 21
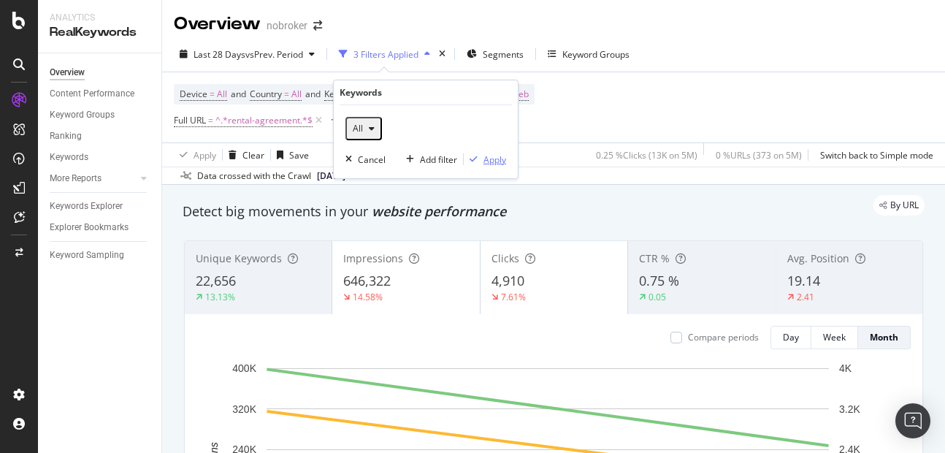
click at [501, 158] on div "Apply" at bounding box center [494, 159] width 23 height 12
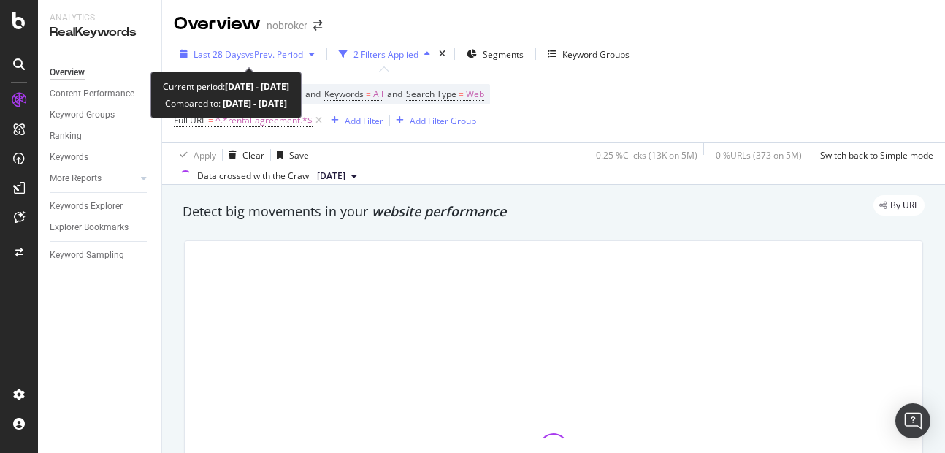
click at [239, 59] on span "Last 28 Days" at bounding box center [219, 54] width 52 height 12
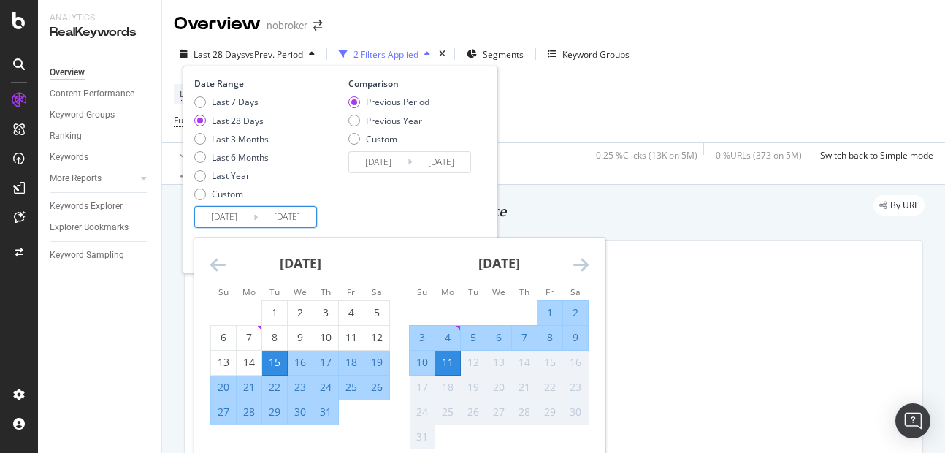
click at [234, 213] on input "2025/07/15" at bounding box center [224, 217] width 58 height 20
click at [554, 314] on div "1" at bounding box center [549, 312] width 25 height 15
type input "2025/08/01"
type input "2025/07/21"
type input "2025/07/31"
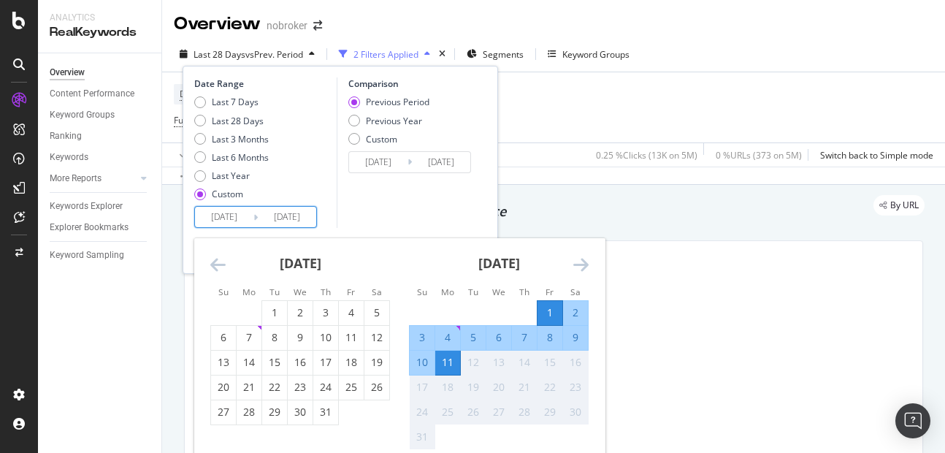
click at [434, 359] on div "10" at bounding box center [422, 362] width 25 height 15
type input "2025/07/22"
type input "2025/08/10"
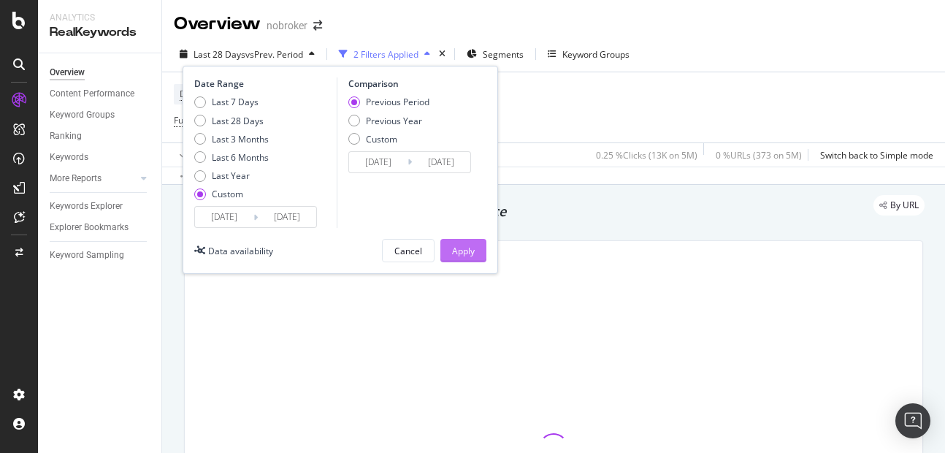
click at [460, 249] on div "Apply" at bounding box center [463, 251] width 23 height 12
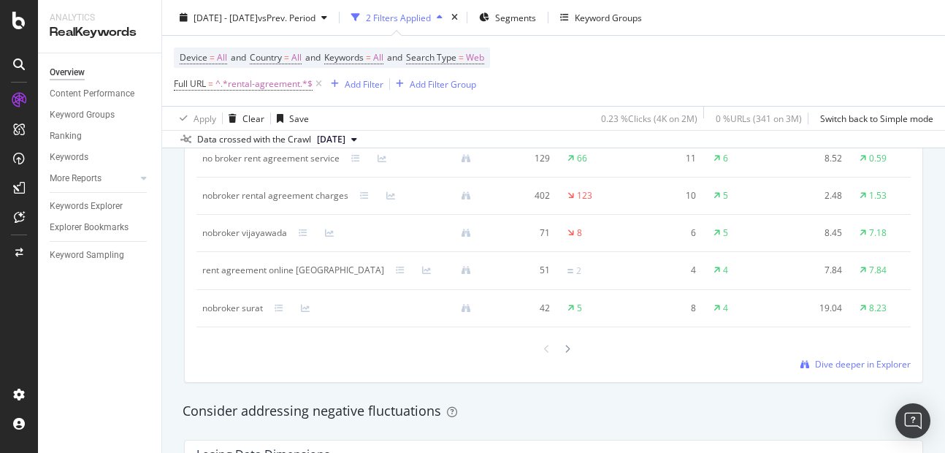
scroll to position [1473, 0]
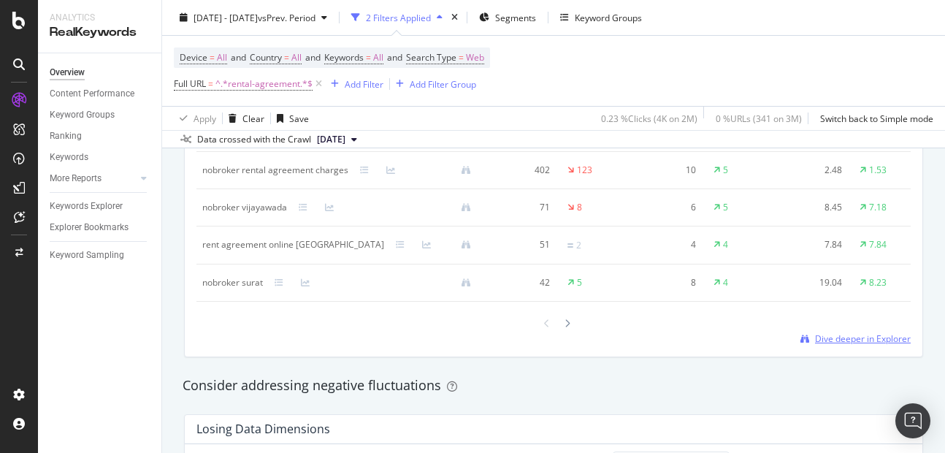
click at [821, 345] on span "Dive deeper in Explorer" at bounding box center [863, 338] width 96 height 12
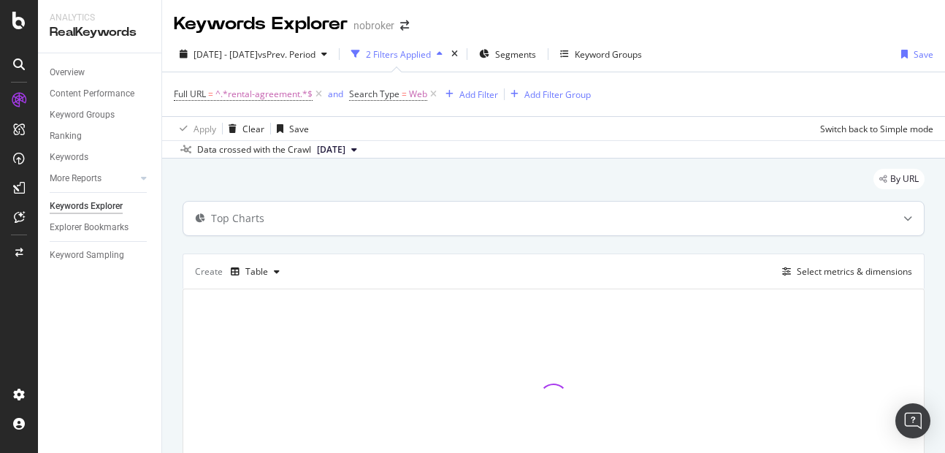
scroll to position [106, 0]
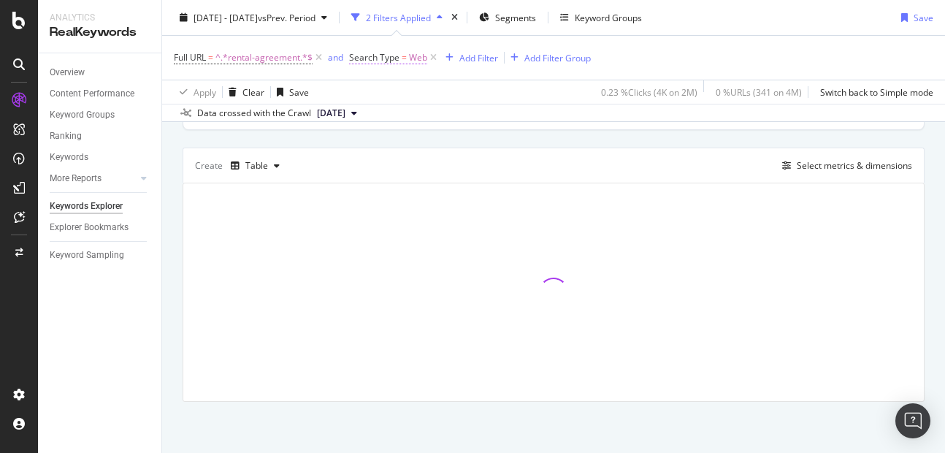
click at [423, 64] on span "Web" at bounding box center [418, 57] width 18 height 20
click at [396, 92] on icon at bounding box center [400, 92] width 10 height 9
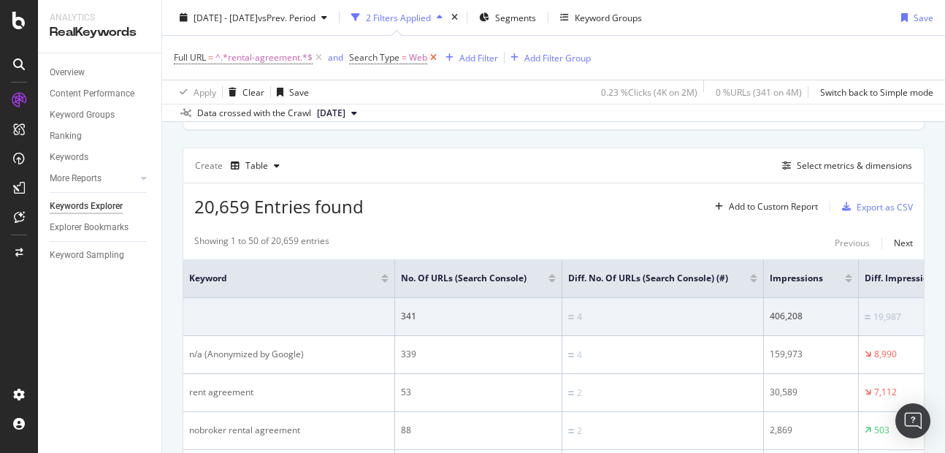
click at [428, 58] on icon at bounding box center [433, 57] width 12 height 15
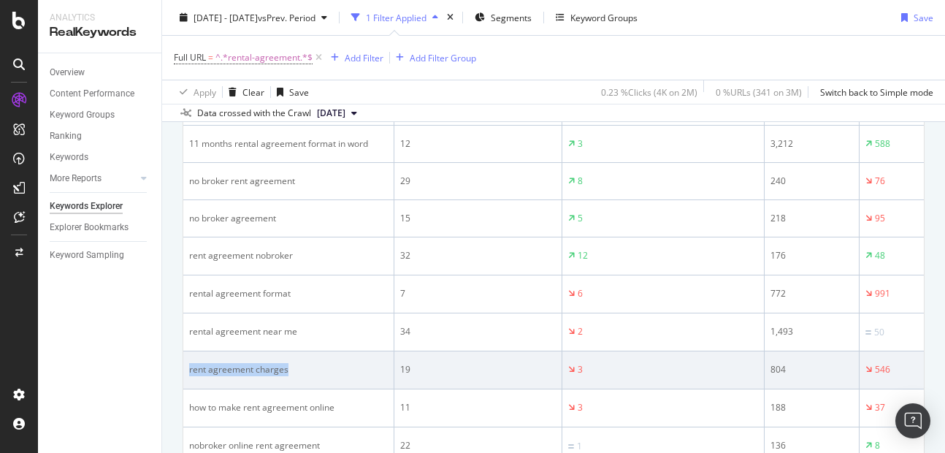
drag, startPoint x: 180, startPoint y: 376, endPoint x: 305, endPoint y: 388, distance: 126.2
copy div "rent agreement charges"
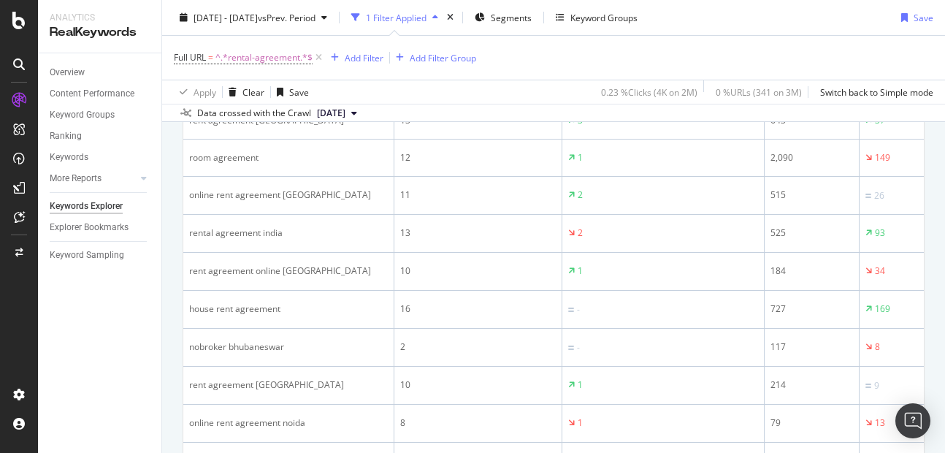
scroll to position [1984, 0]
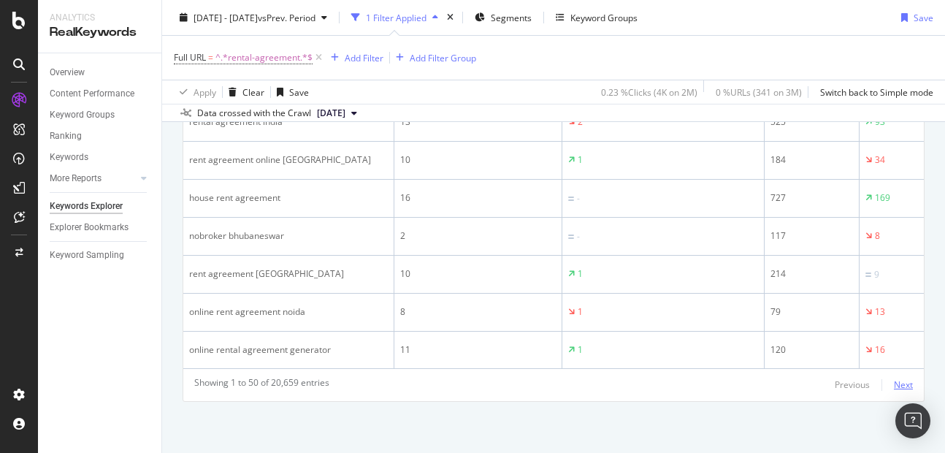
click at [894, 383] on div "Next" at bounding box center [903, 384] width 19 height 12
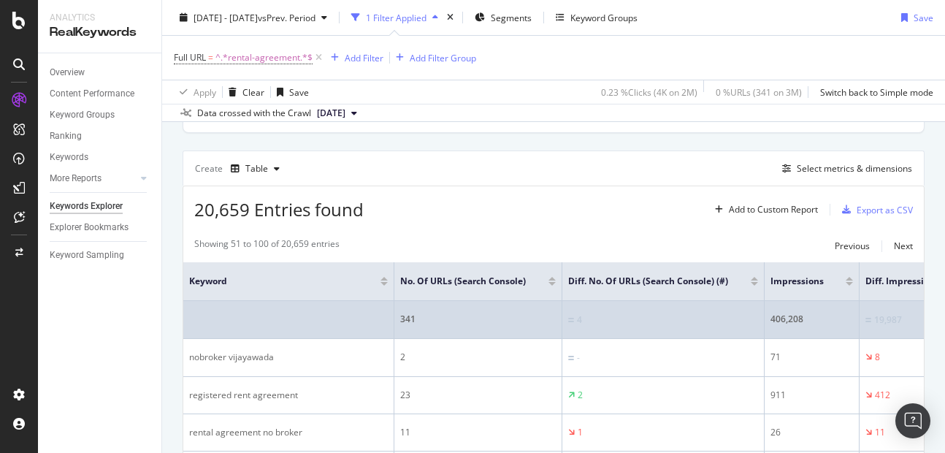
scroll to position [100, 0]
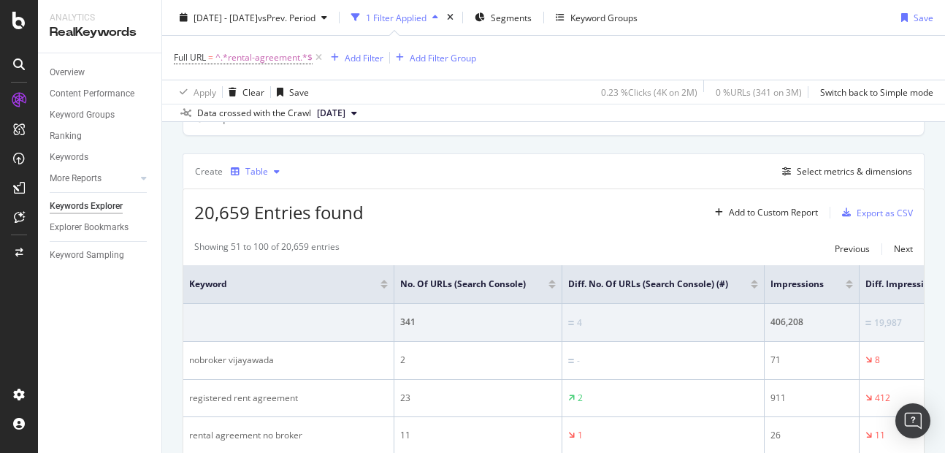
click at [278, 173] on div "button" at bounding box center [277, 171] width 18 height 9
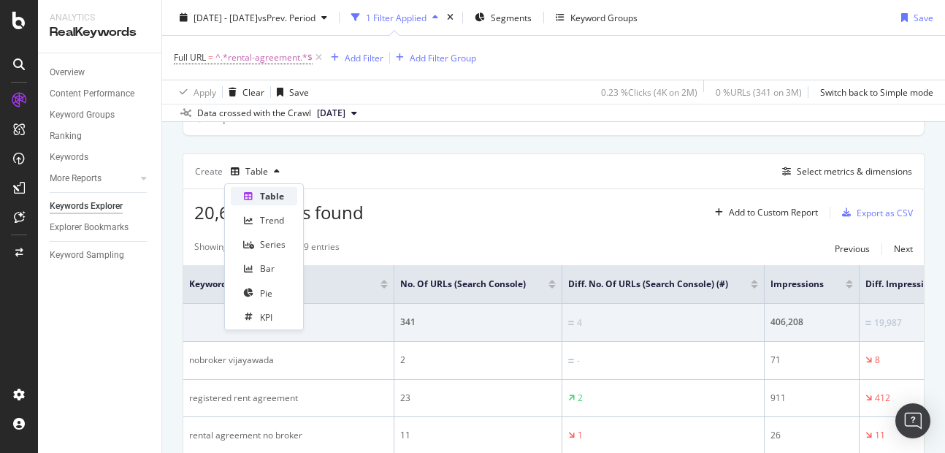
click at [272, 199] on div "Table" at bounding box center [272, 196] width 24 height 12
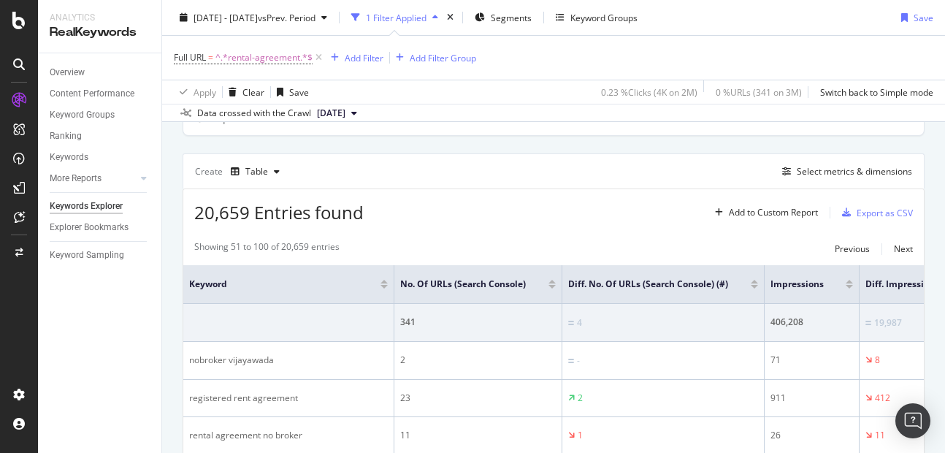
click at [400, 200] on div "20,659 Entries found Add to Custom Report Export as CSV" at bounding box center [553, 207] width 740 height 36
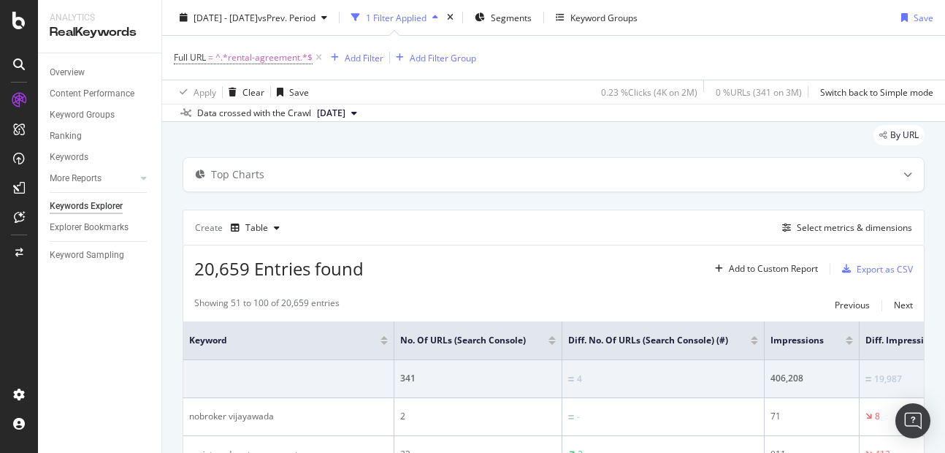
scroll to position [51, 0]
